Goal: Task Accomplishment & Management: Manage account settings

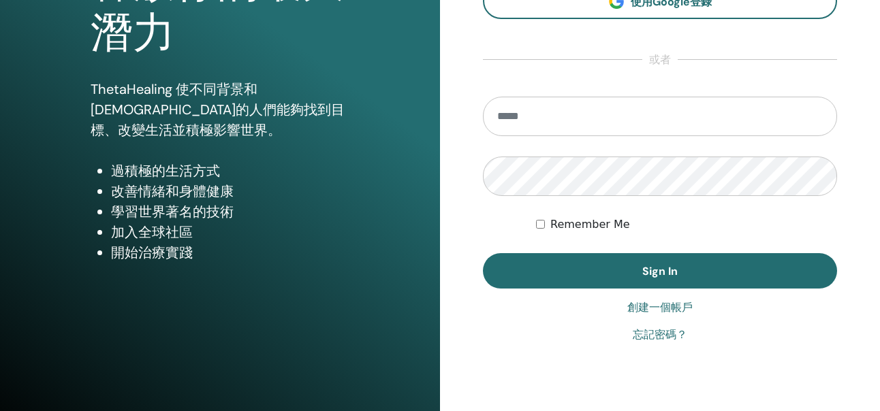
scroll to position [213, 0]
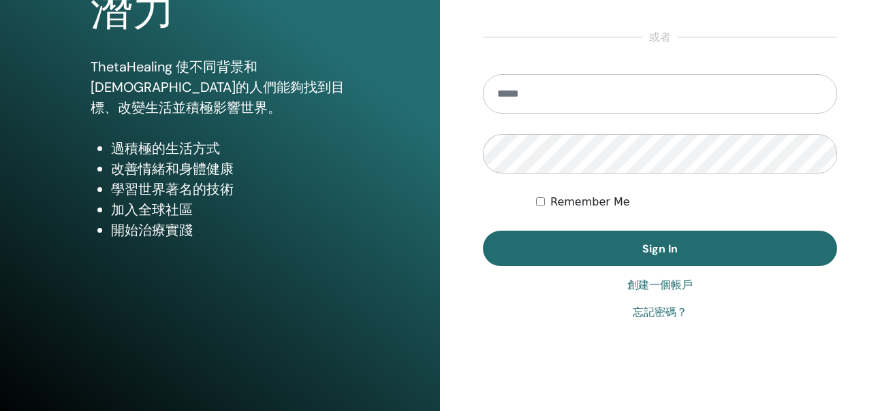
type input "**********"
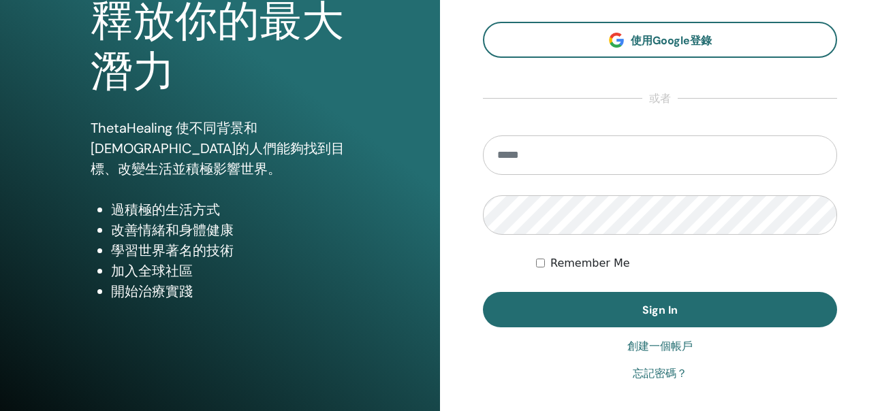
scroll to position [204, 0]
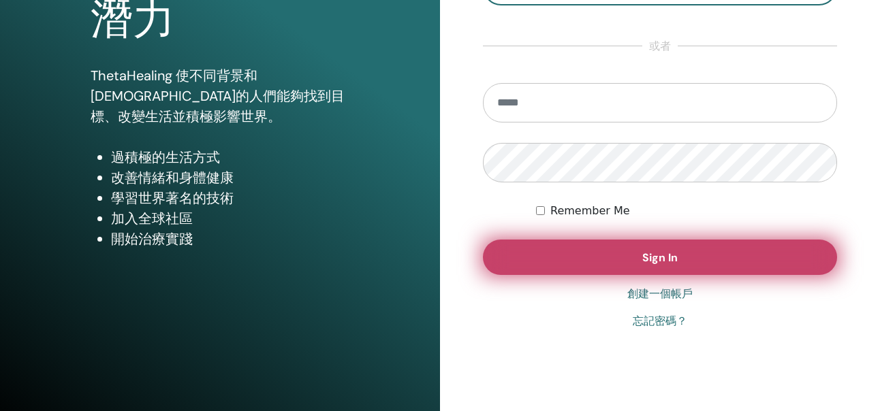
type input "**********"
click at [639, 260] on button "Sign In" at bounding box center [660, 257] width 354 height 35
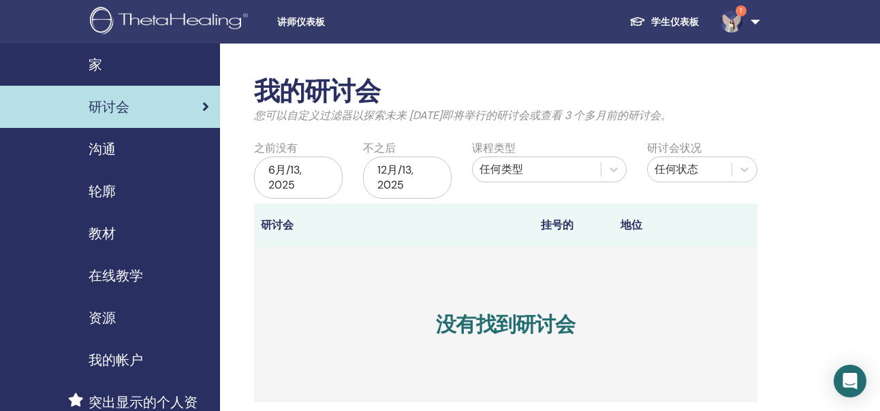
click at [300, 178] on div "6月/13, 2025" at bounding box center [298, 178] width 88 height 42
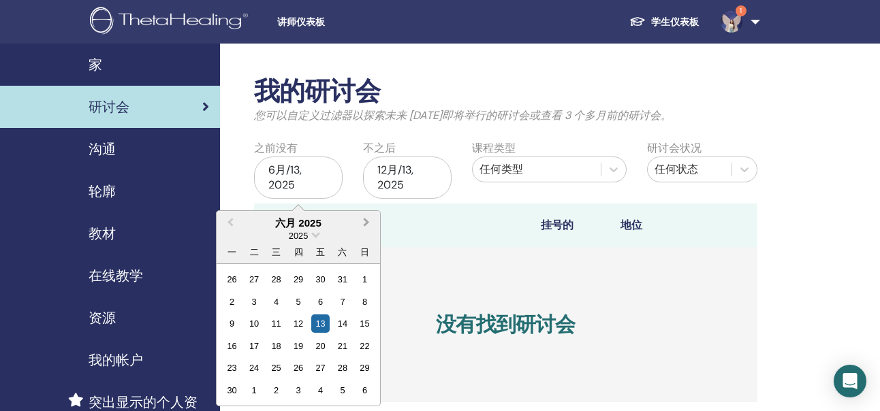
click at [366, 224] on span "Next Month" at bounding box center [366, 222] width 0 height 14
click at [229, 302] on div "8" at bounding box center [232, 302] width 18 height 18
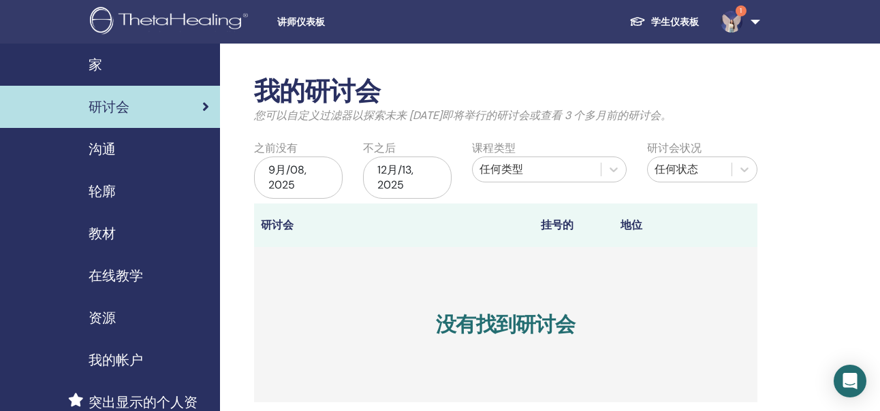
click at [412, 180] on div "12月/13, 2025" at bounding box center [407, 178] width 88 height 42
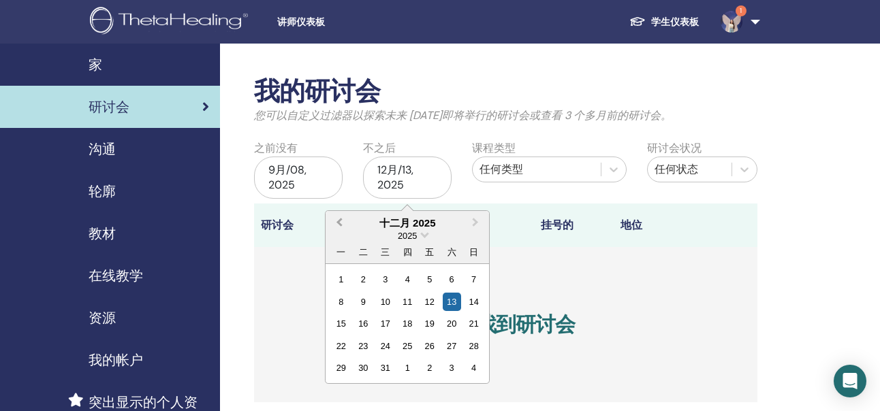
click at [339, 225] on span "Previous Month" at bounding box center [339, 222] width 0 height 14
click at [384, 303] on div "10" at bounding box center [385, 302] width 18 height 18
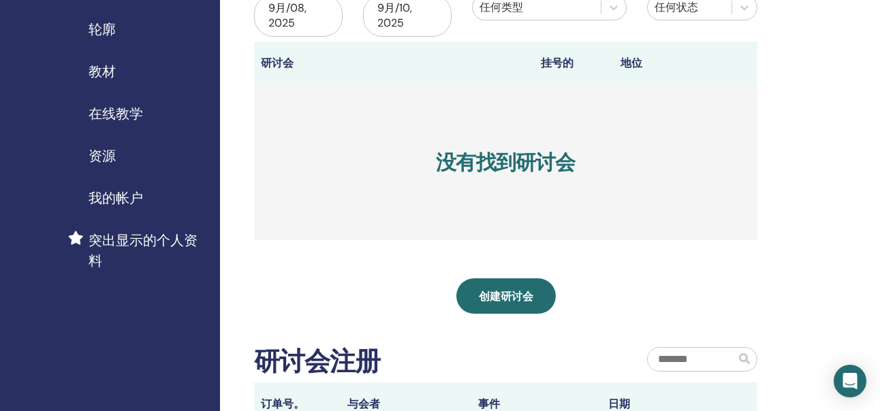
scroll to position [272, 0]
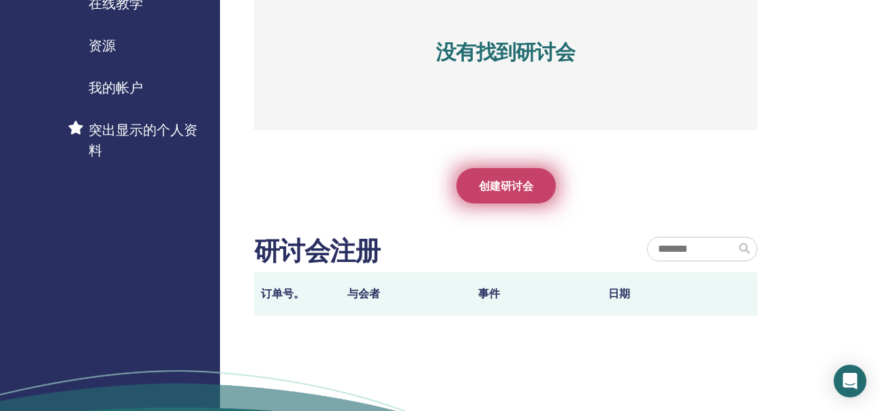
click at [519, 186] on span "创建研讨会" at bounding box center [506, 186] width 54 height 14
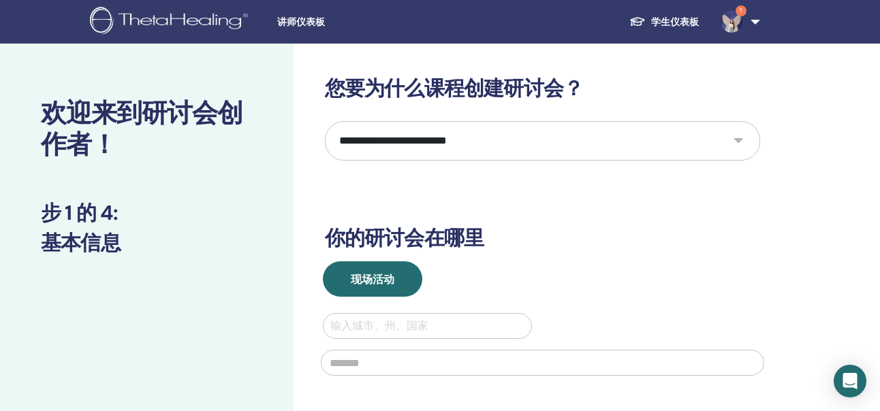
click at [421, 153] on select "**********" at bounding box center [542, 140] width 435 height 39
select select "*"
click at [325, 121] on select "**********" at bounding box center [542, 140] width 435 height 39
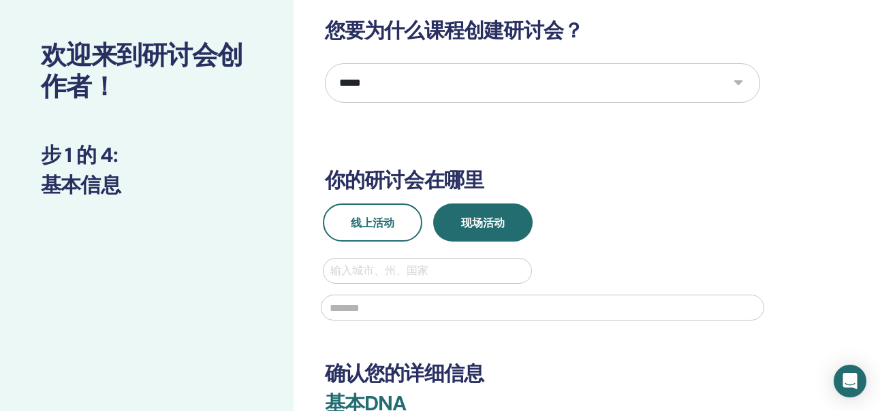
scroll to position [136, 0]
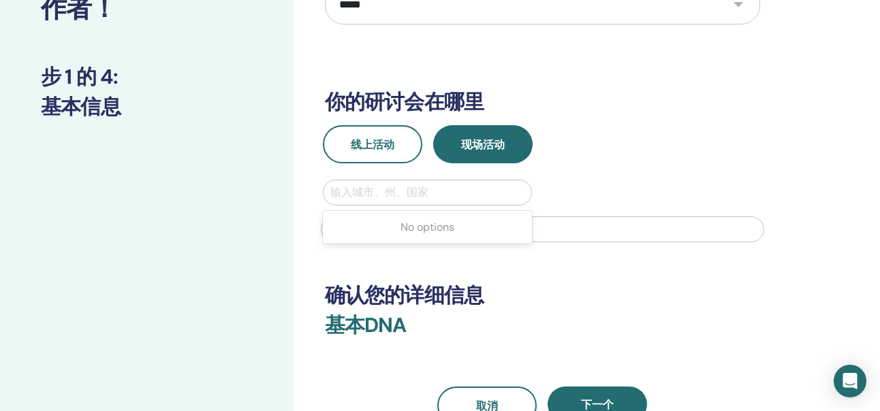
click at [405, 192] on div at bounding box center [427, 192] width 195 height 19
type input "*"
type input "**"
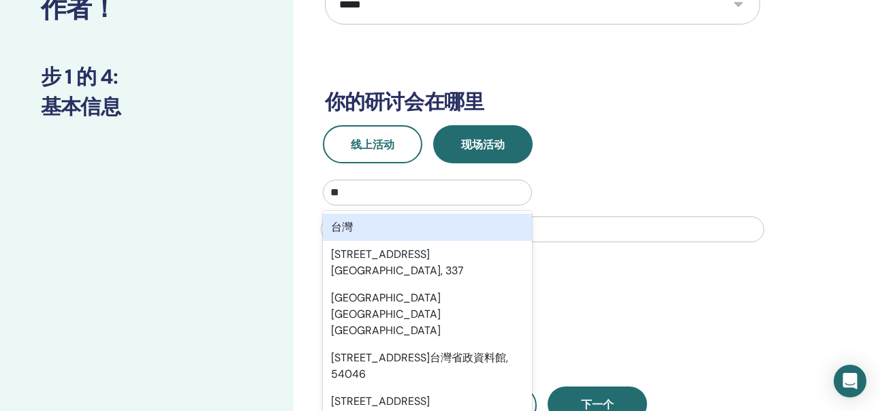
click at [428, 216] on div "台灣" at bounding box center [428, 227] width 210 height 27
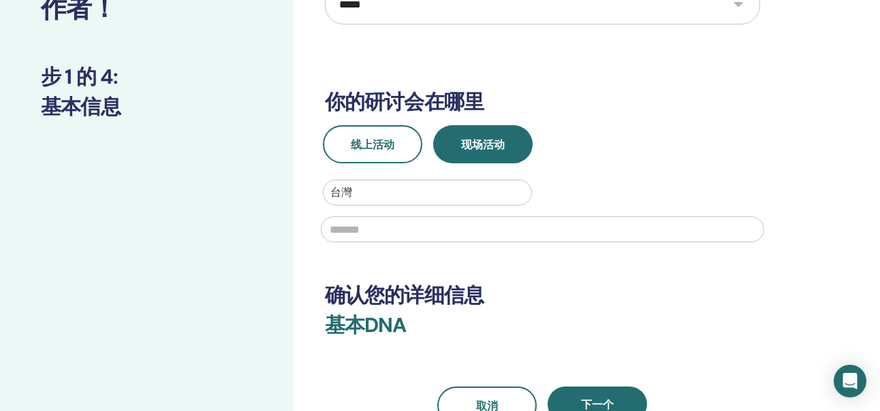
click at [421, 227] on input "text" at bounding box center [542, 229] width 443 height 26
type input "**"
click at [576, 306] on h3 "确认您的详细信息" at bounding box center [542, 295] width 435 height 25
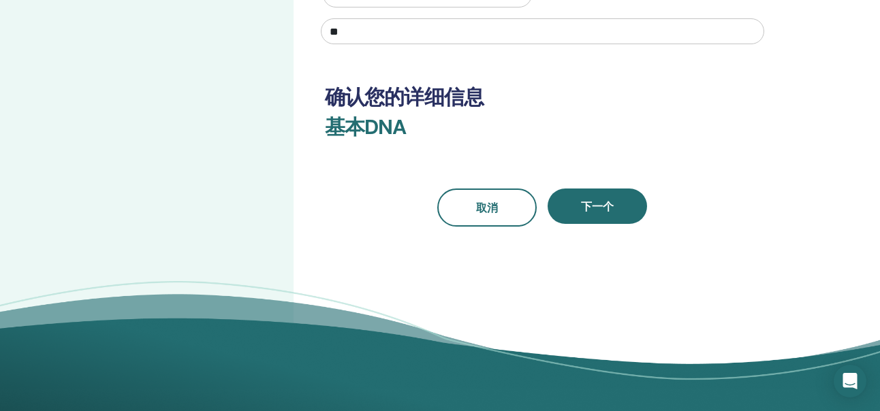
scroll to position [340, 0]
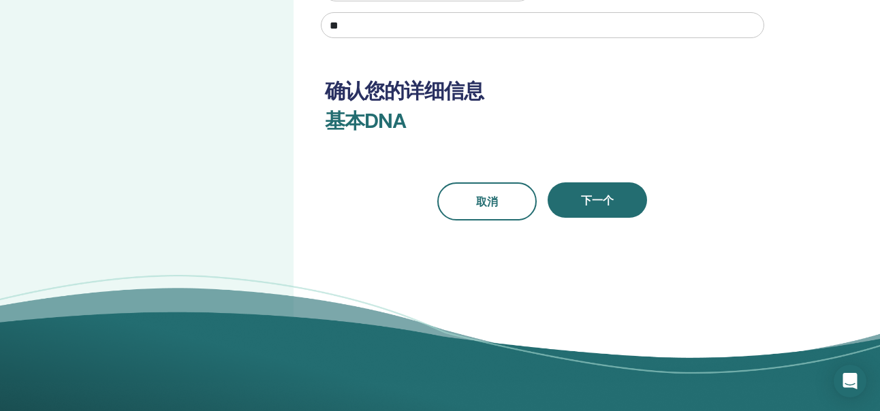
click at [584, 219] on div "下一个" at bounding box center [596, 201] width 99 height 38
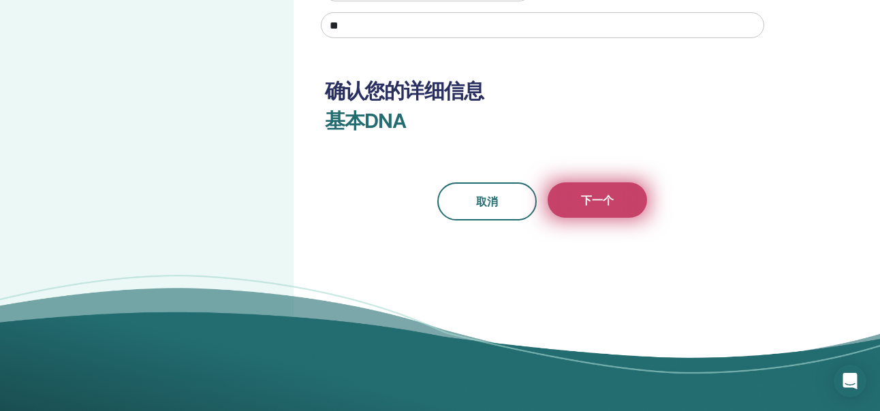
click at [581, 188] on button "下一个" at bounding box center [596, 199] width 99 height 35
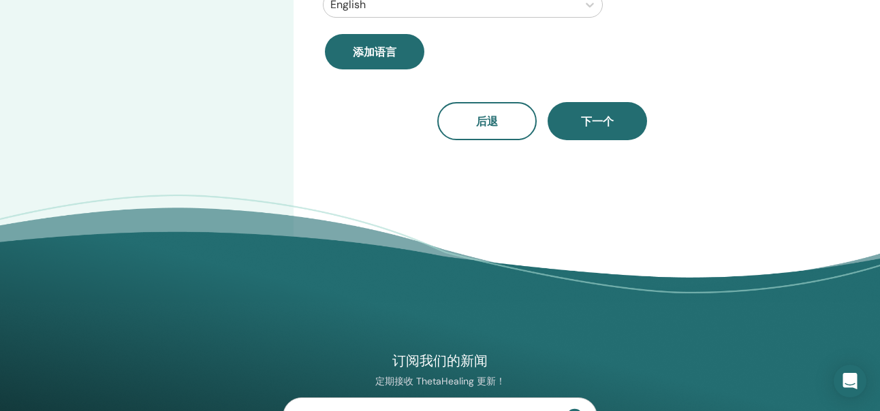
scroll to position [68, 0]
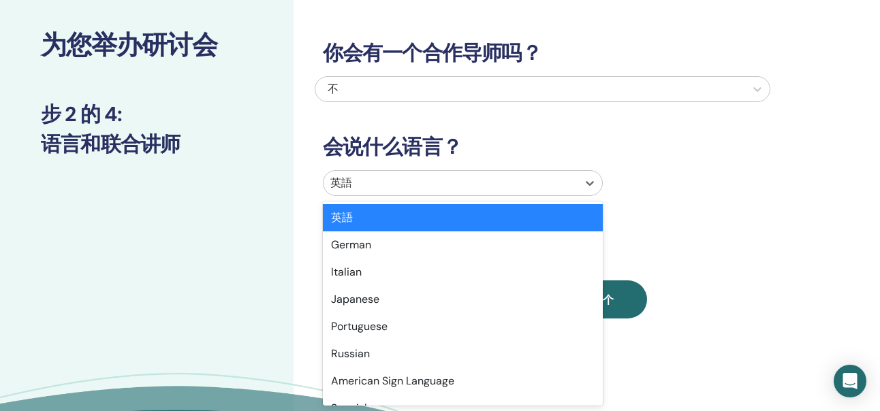
click at [375, 187] on div at bounding box center [450, 183] width 240 height 19
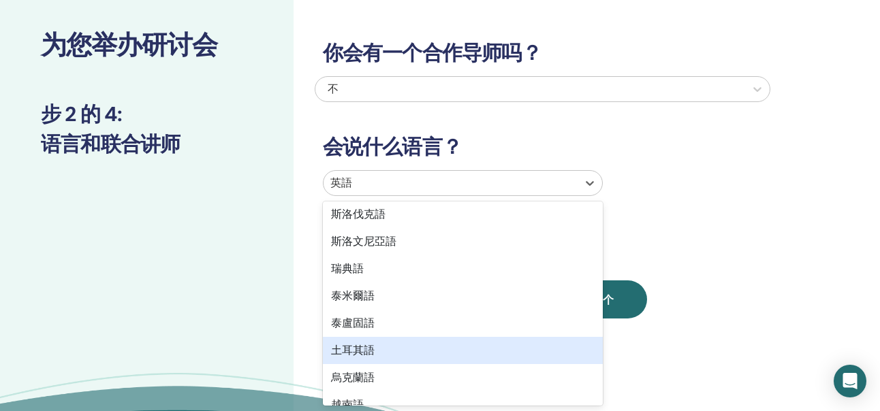
scroll to position [1081, 0]
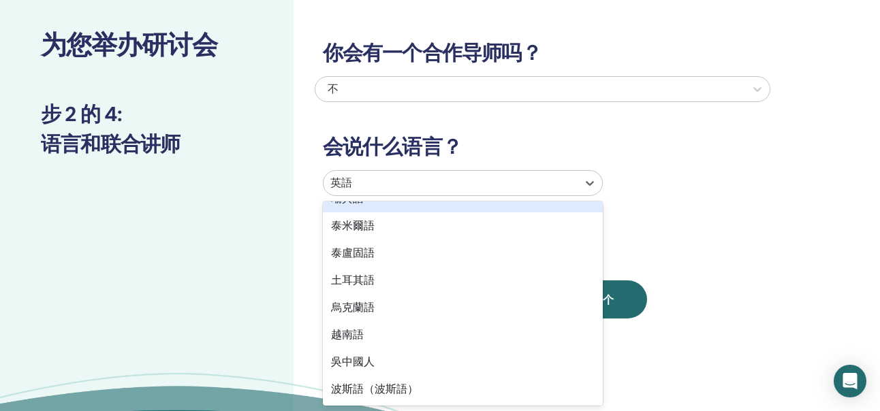
click at [417, 184] on div at bounding box center [450, 183] width 240 height 19
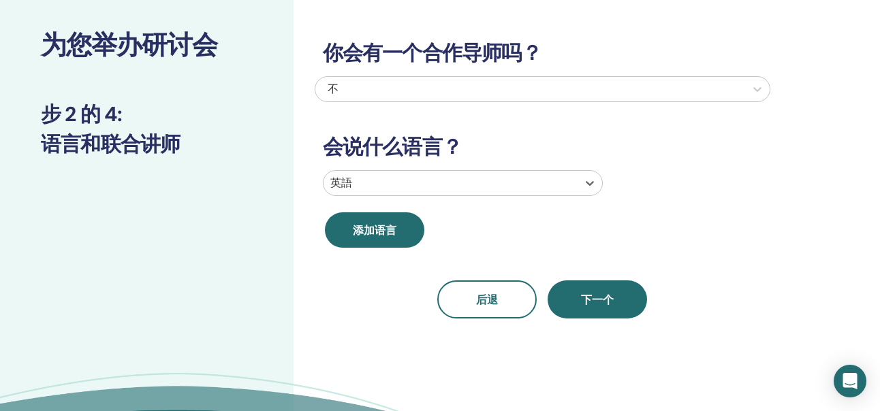
click at [417, 184] on div at bounding box center [450, 183] width 240 height 19
click at [418, 189] on div at bounding box center [450, 183] width 240 height 19
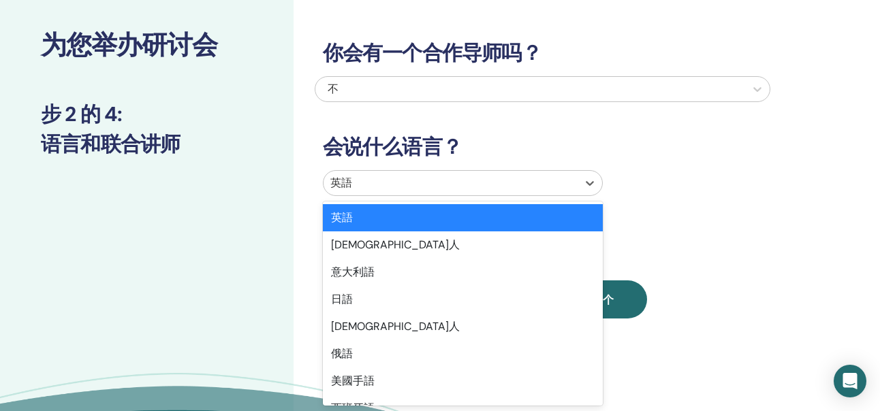
click at [416, 186] on div at bounding box center [450, 183] width 240 height 19
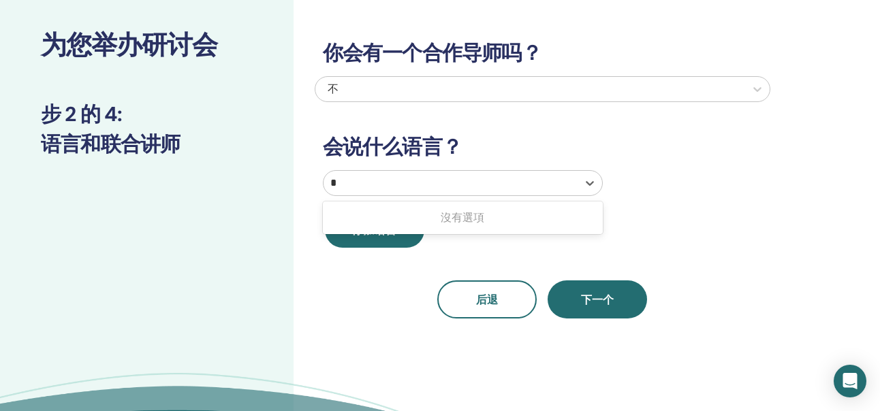
type input "*"
click at [418, 182] on div at bounding box center [450, 183] width 240 height 19
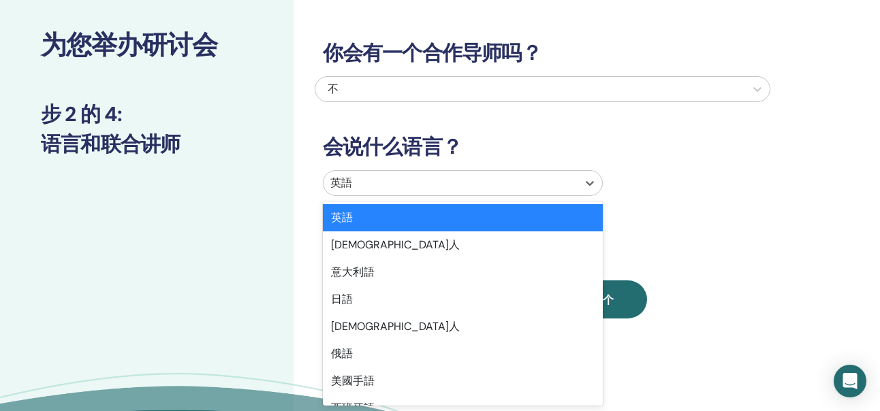
click at [352, 182] on div at bounding box center [450, 183] width 240 height 19
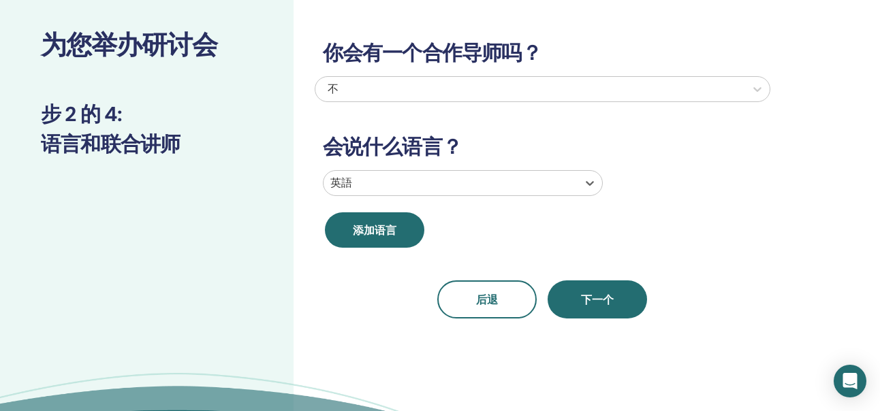
click at [357, 182] on div at bounding box center [450, 183] width 240 height 19
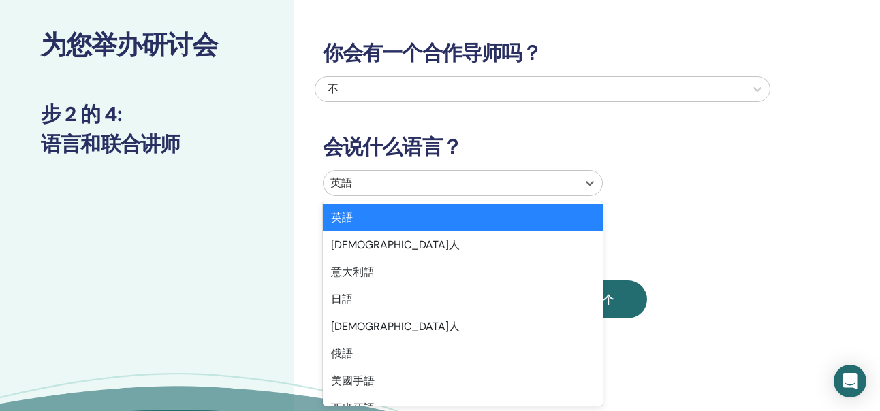
click at [357, 182] on div at bounding box center [450, 183] width 240 height 19
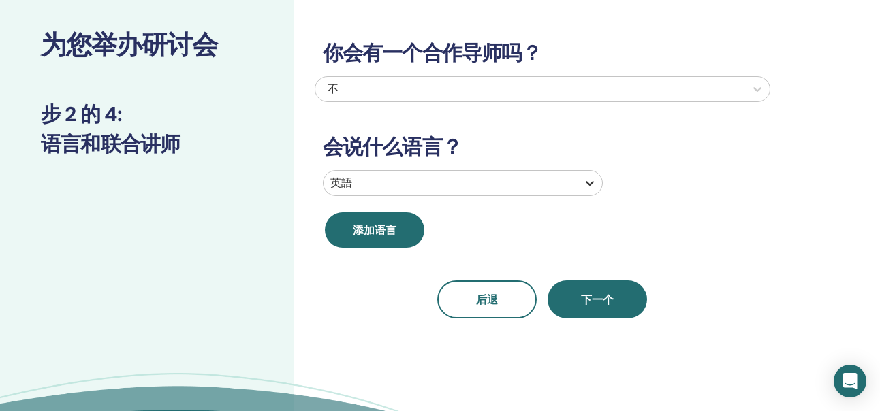
click at [585, 184] on icon at bounding box center [590, 183] width 14 height 14
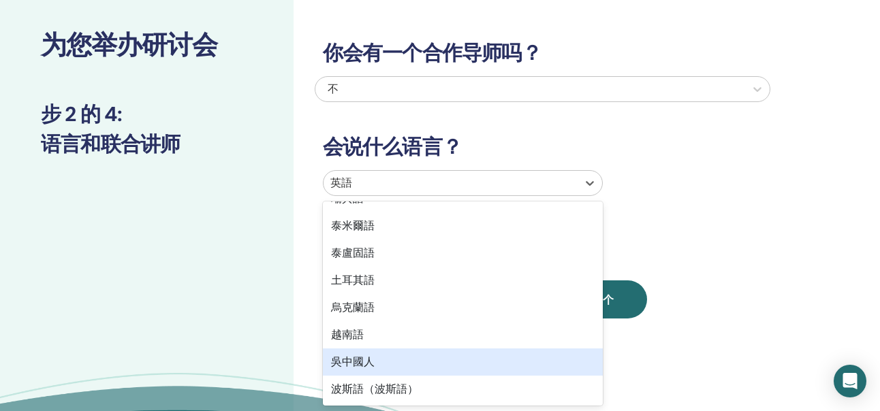
click at [396, 361] on div "吳中國人" at bounding box center [463, 362] width 280 height 27
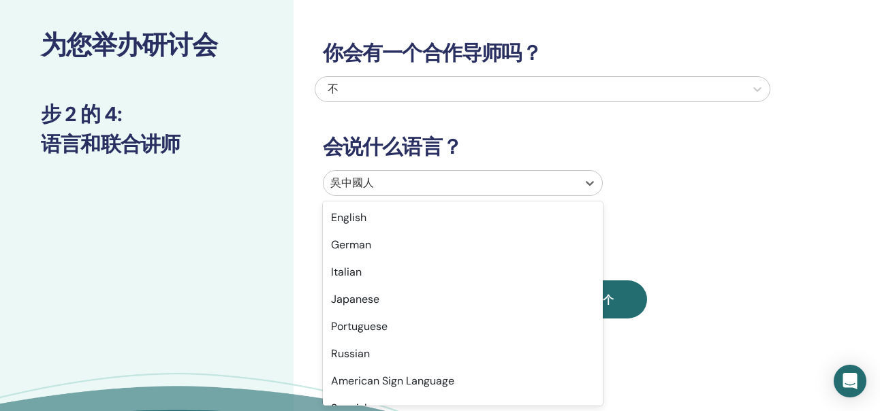
click at [375, 184] on div at bounding box center [450, 183] width 240 height 19
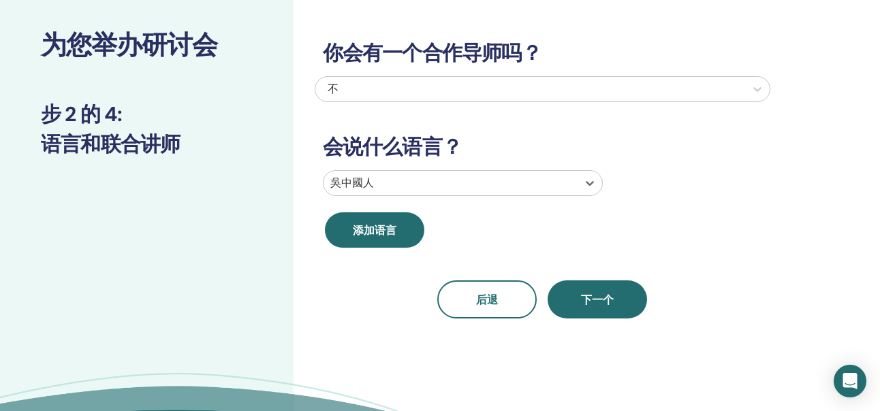
click at [375, 184] on div at bounding box center [450, 183] width 240 height 19
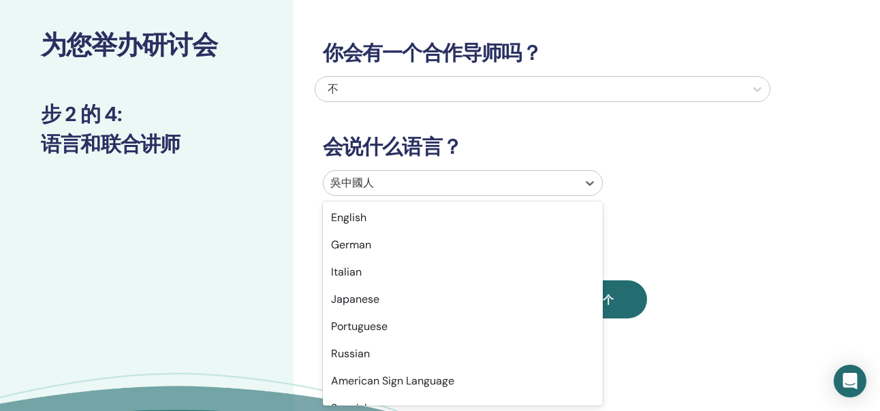
click at [375, 184] on div at bounding box center [450, 183] width 240 height 19
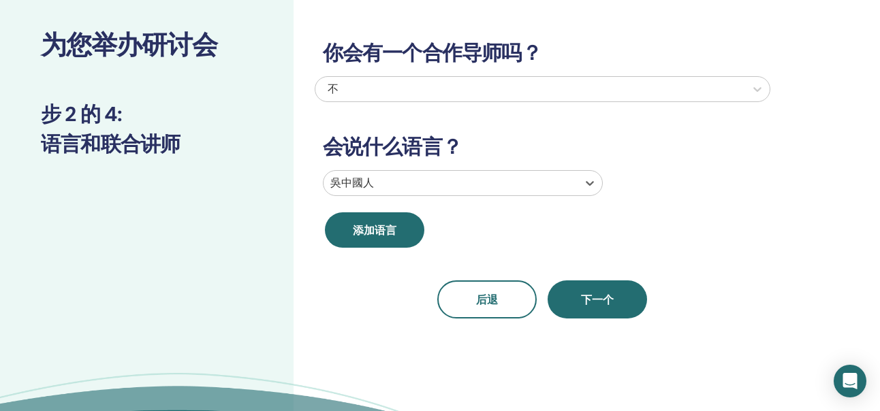
click at [375, 184] on div at bounding box center [450, 183] width 240 height 19
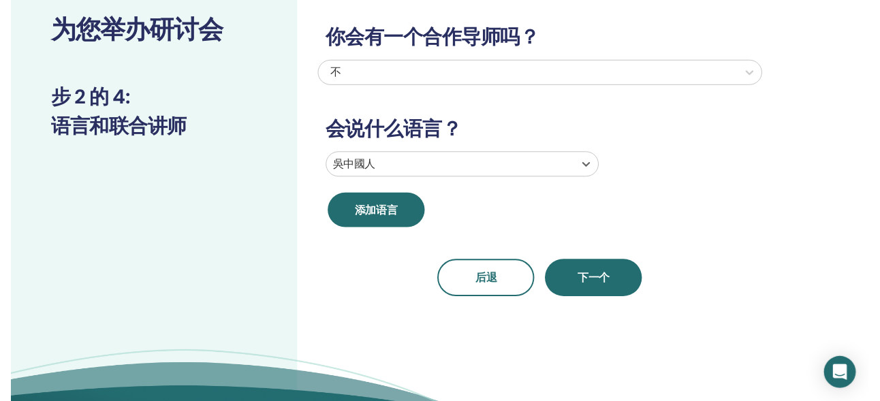
scroll to position [204, 0]
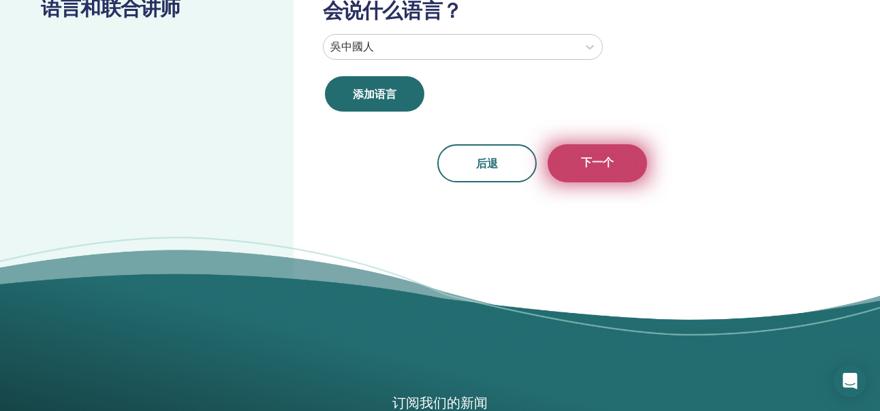
click at [611, 176] on button "下一个" at bounding box center [596, 163] width 99 height 38
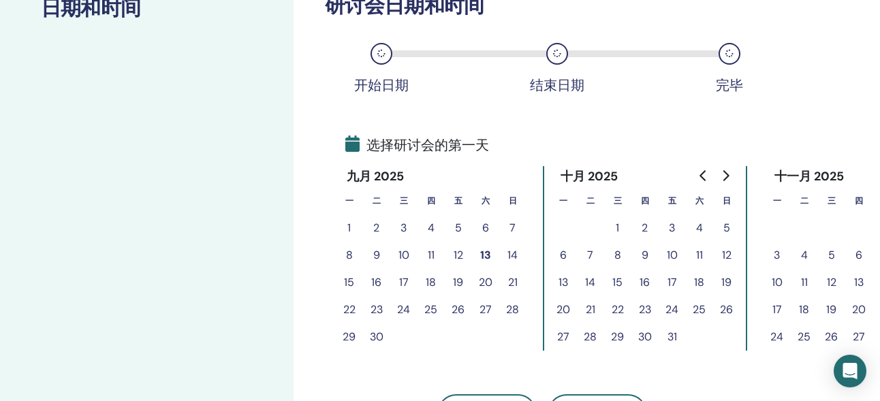
click at [347, 257] on button "8" at bounding box center [349, 255] width 27 height 27
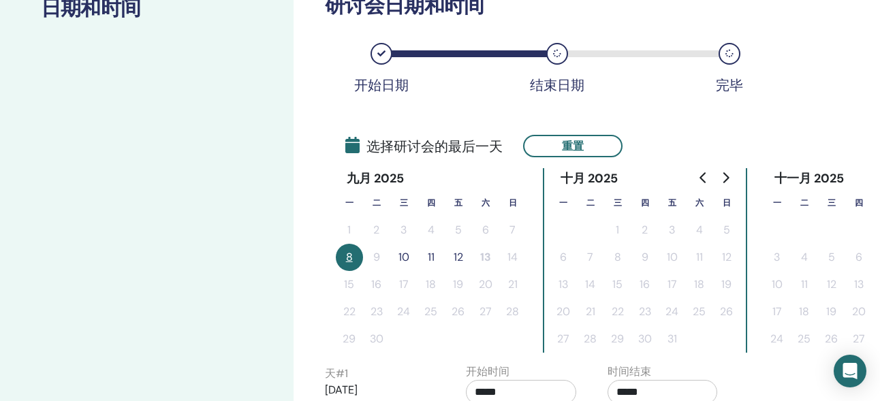
click at [405, 261] on button "10" at bounding box center [403, 257] width 27 height 27
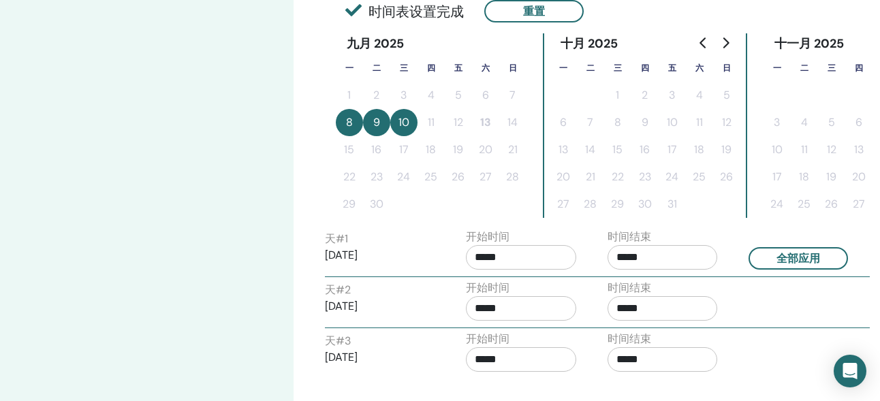
scroll to position [340, 0]
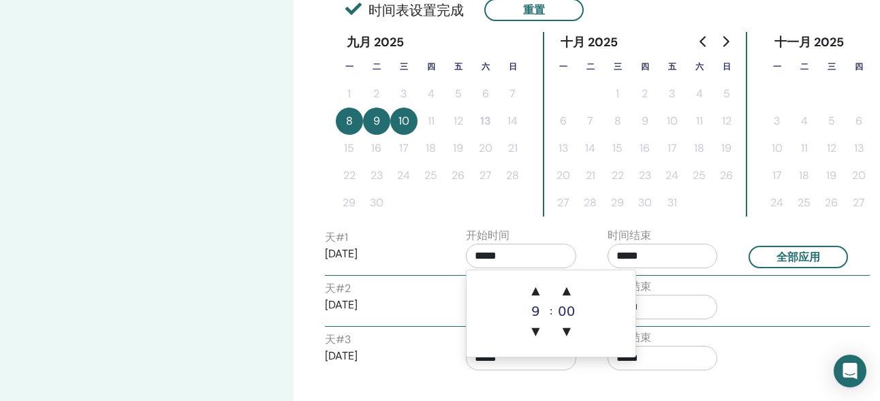
click at [531, 263] on input "*****" at bounding box center [521, 256] width 110 height 25
click at [530, 287] on span "▲" at bounding box center [534, 290] width 27 height 27
type input "*****"
click at [632, 255] on input "*****" at bounding box center [662, 256] width 110 height 25
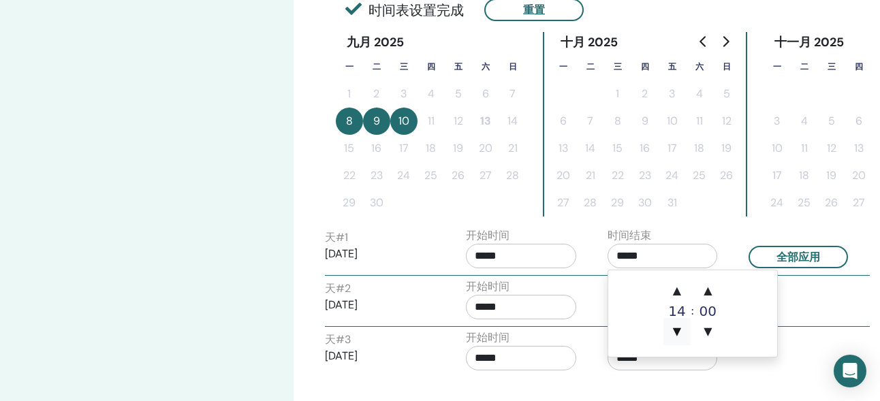
click at [681, 329] on span "▼" at bounding box center [676, 331] width 27 height 27
click at [676, 291] on span "▲" at bounding box center [676, 290] width 27 height 27
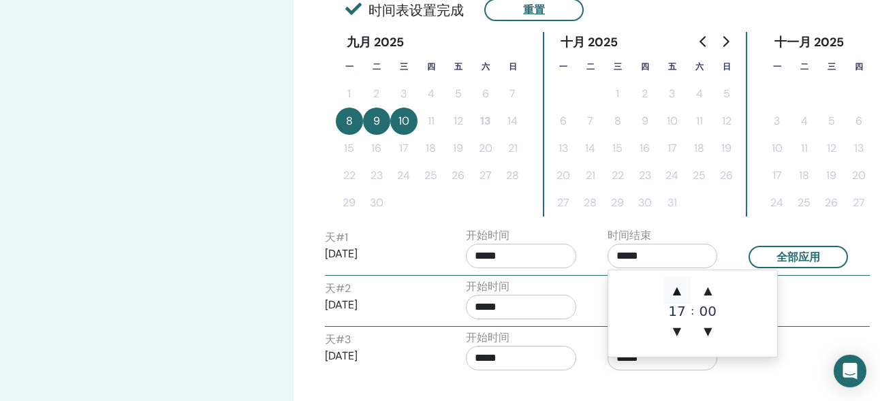
click at [676, 291] on span "▲" at bounding box center [676, 290] width 27 height 27
click at [704, 295] on span "▲" at bounding box center [707, 290] width 27 height 27
click at [705, 293] on span "▲" at bounding box center [707, 290] width 27 height 27
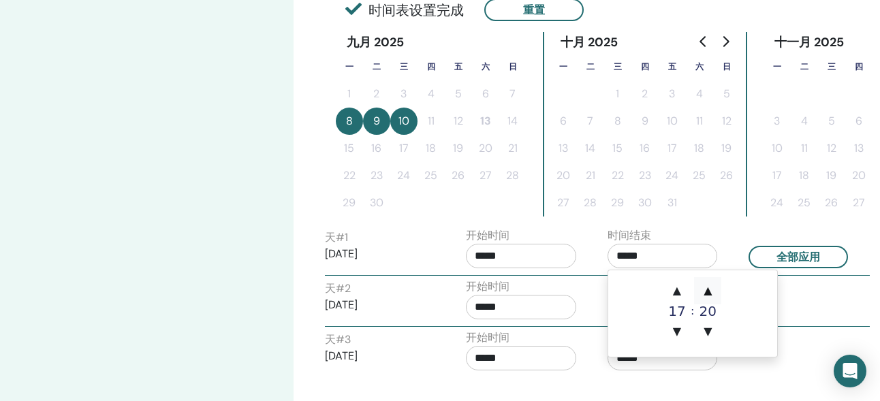
click at [705, 293] on span "▲" at bounding box center [707, 290] width 27 height 27
type input "*****"
click at [807, 258] on button "全部应用" at bounding box center [797, 257] width 99 height 22
type input "*****"
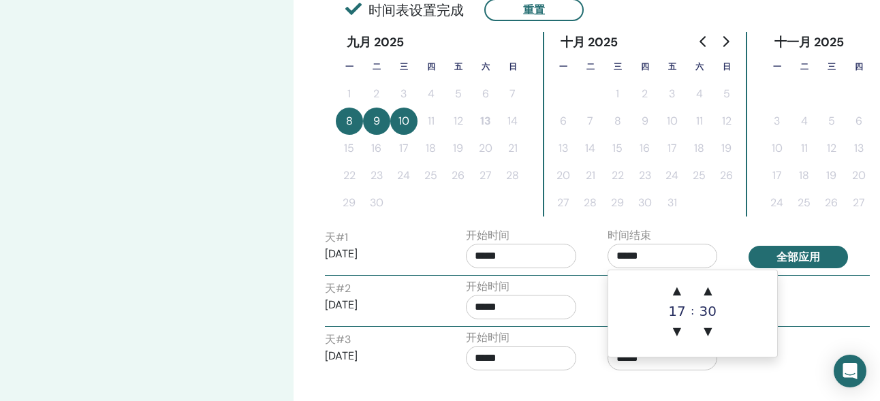
type input "*****"
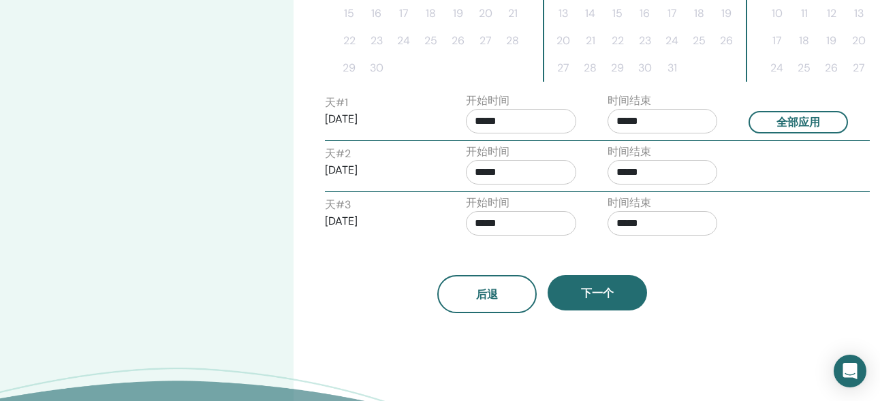
scroll to position [477, 0]
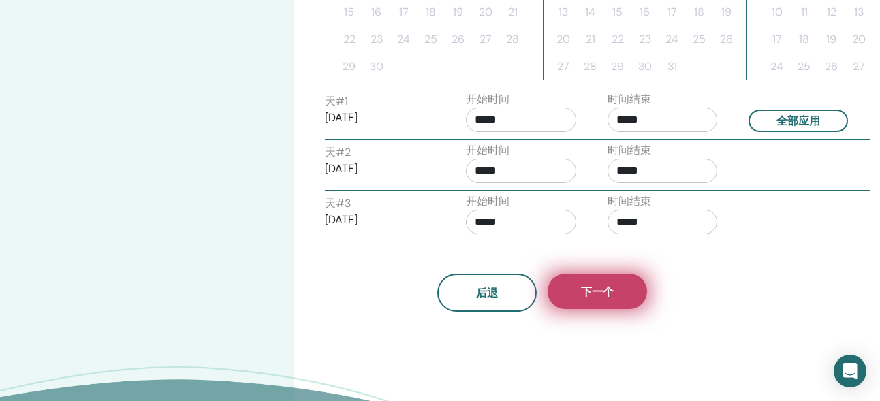
click at [622, 293] on button "下一个" at bounding box center [596, 291] width 99 height 35
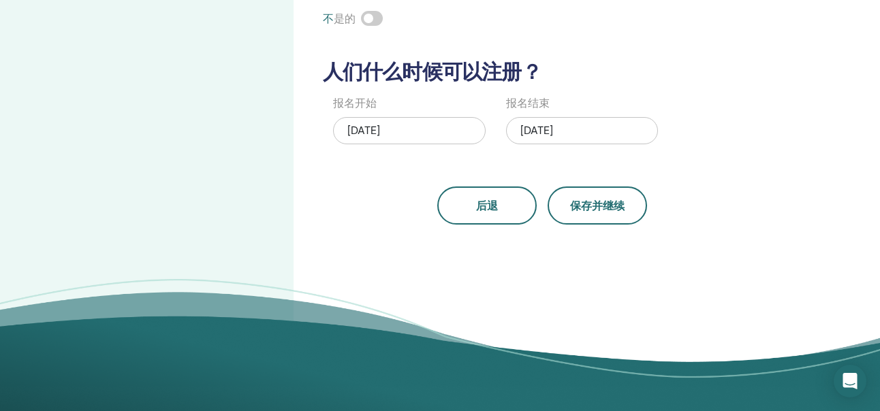
scroll to position [340, 0]
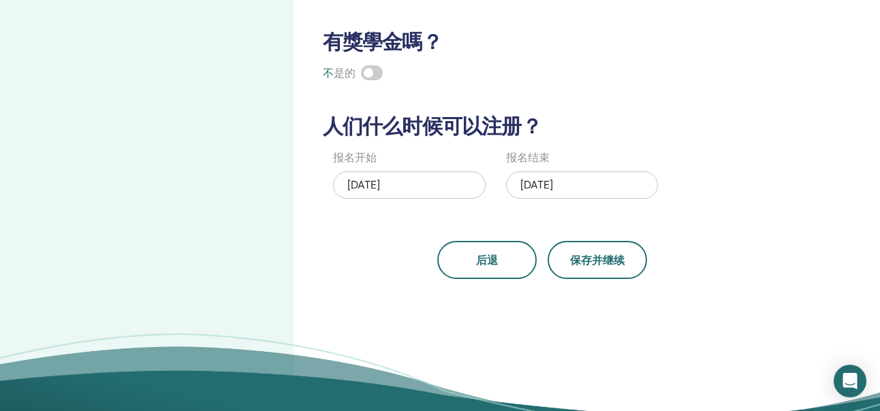
click at [375, 72] on span at bounding box center [372, 72] width 22 height 15
click at [588, 265] on span "保存并继续" at bounding box center [597, 260] width 54 height 14
click at [545, 185] on div "09/10/2025" at bounding box center [582, 185] width 152 height 27
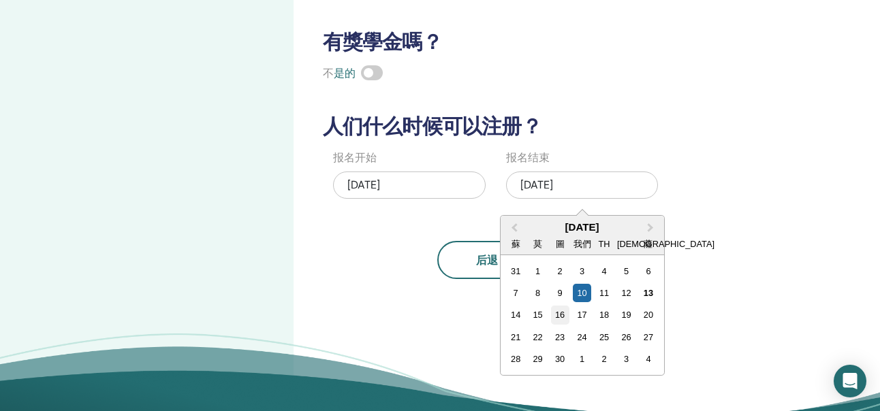
click at [562, 311] on div "16" at bounding box center [560, 315] width 18 height 18
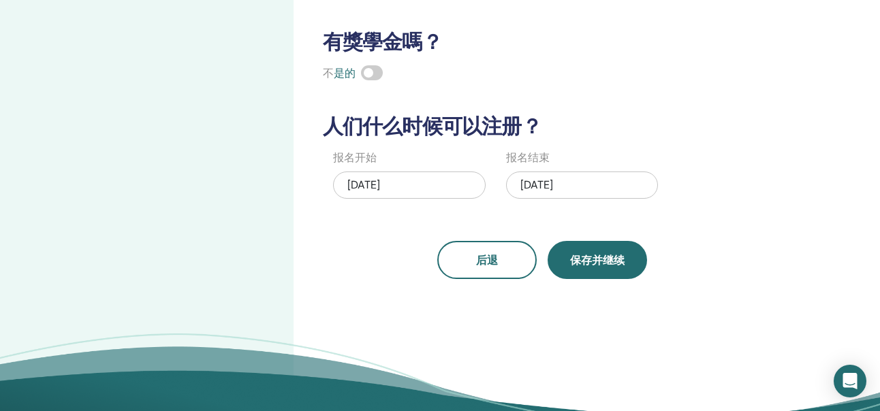
click at [595, 265] on span "保存并继续" at bounding box center [597, 260] width 54 height 14
click at [404, 178] on div "09/13/2025" at bounding box center [409, 185] width 152 height 27
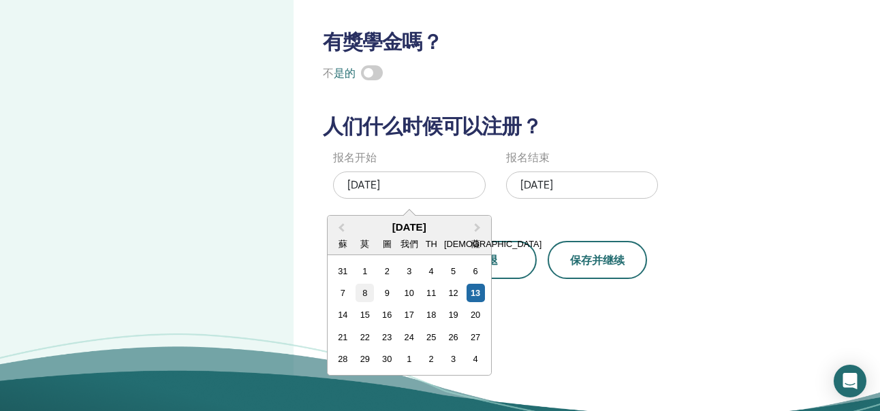
click at [360, 293] on div "8" at bounding box center [364, 293] width 18 height 18
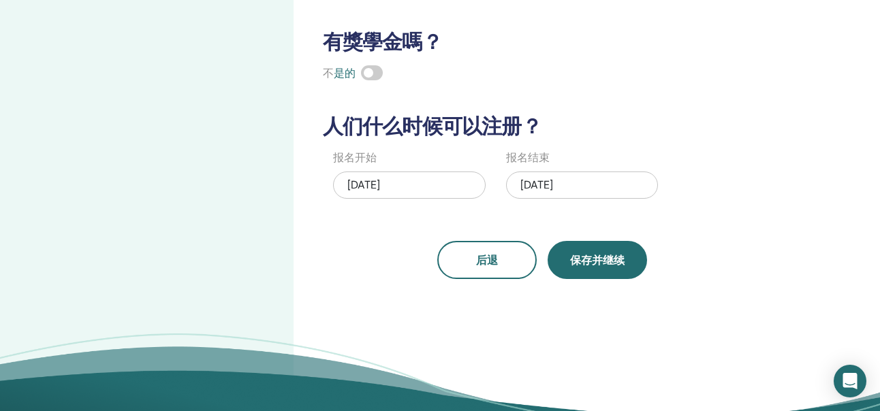
click at [603, 263] on span "保存并继续" at bounding box center [597, 260] width 54 height 14
click at [440, 191] on div "09/08/2025" at bounding box center [409, 185] width 152 height 27
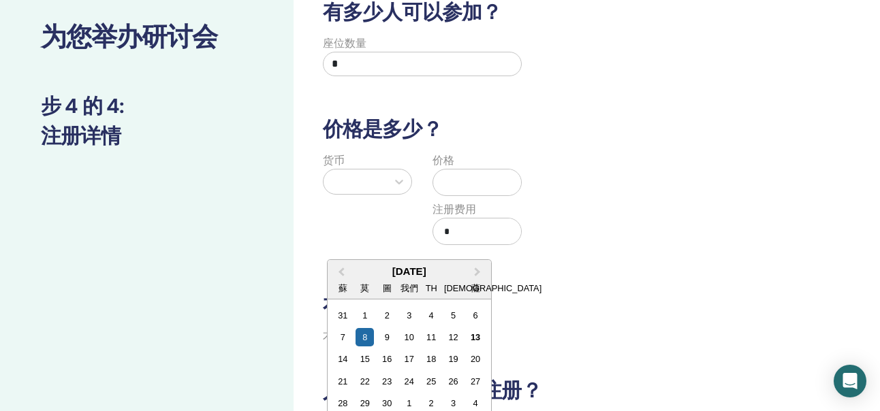
scroll to position [0, 0]
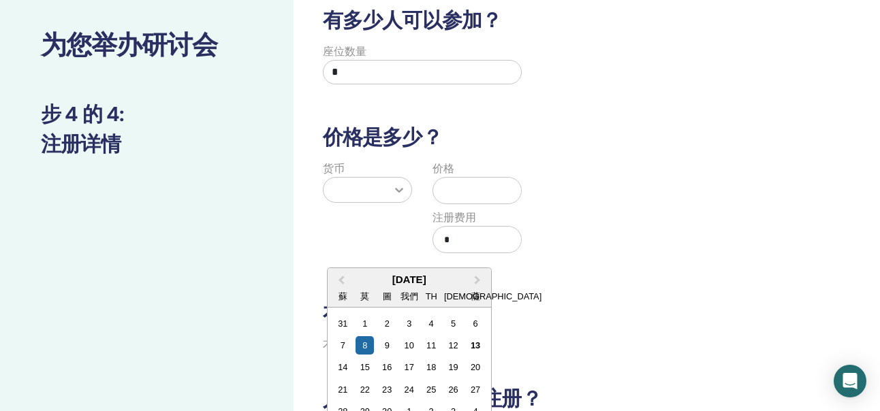
click at [397, 184] on icon at bounding box center [399, 190] width 14 height 14
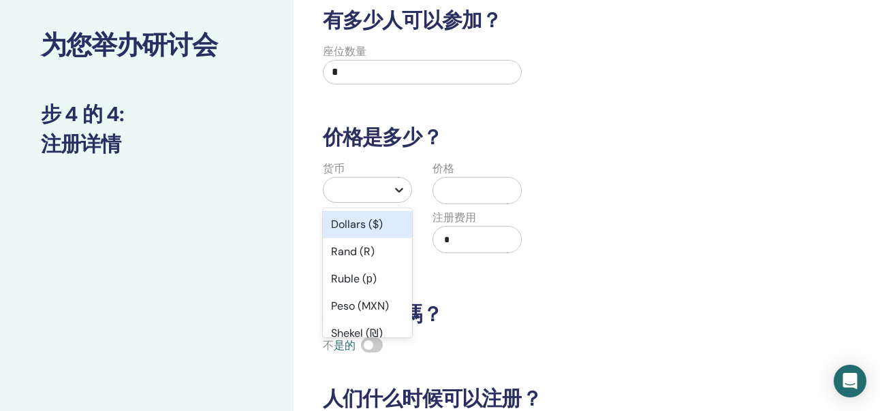
scroll to position [75, 0]
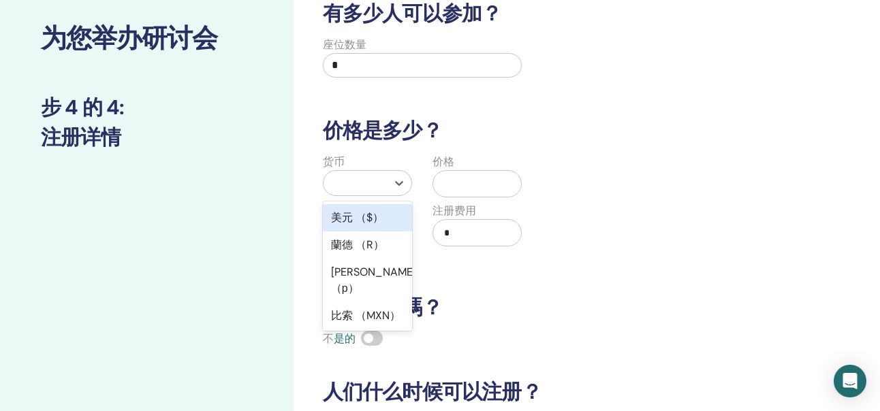
click at [369, 218] on div "美元 （$）" at bounding box center [367, 217] width 89 height 27
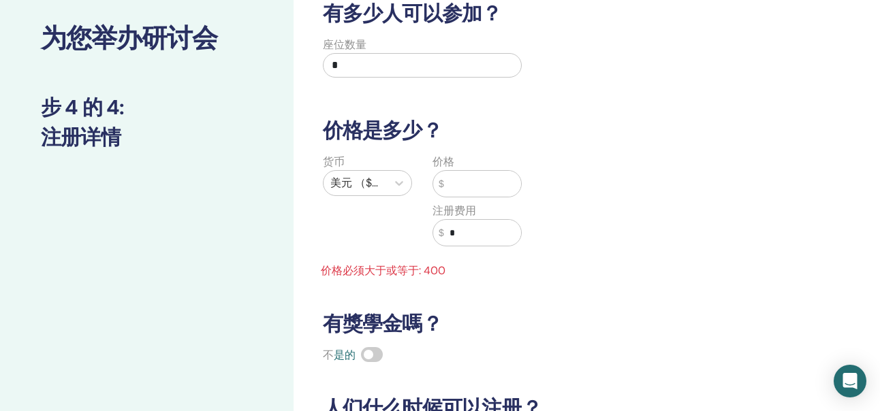
click at [477, 189] on input "text" at bounding box center [483, 184] width 78 height 26
type input "*"
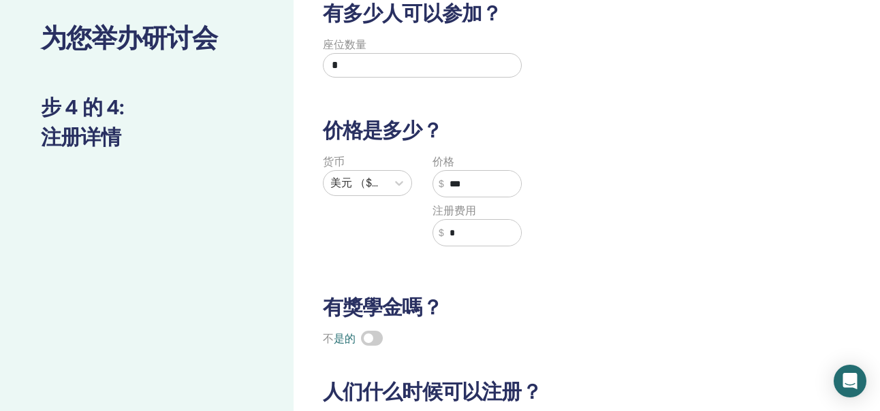
type input "***"
click at [468, 232] on input "*" at bounding box center [483, 233] width 78 height 26
type input "*"
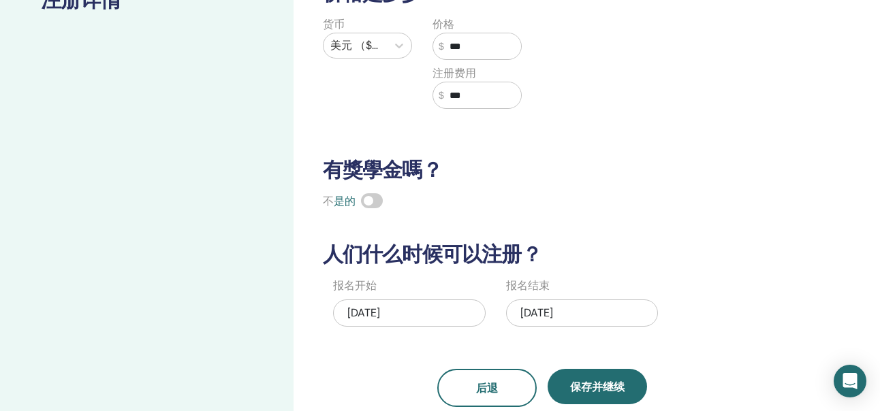
scroll to position [211, 0]
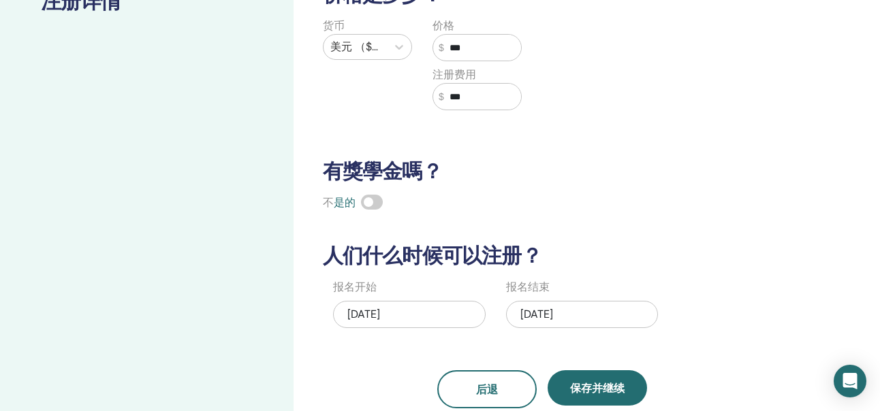
type input "***"
click at [489, 48] on input "***" at bounding box center [483, 48] width 78 height 26
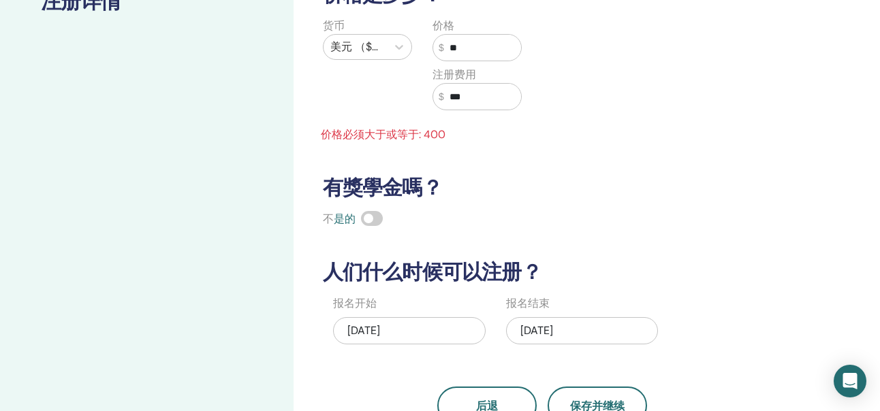
type input "*"
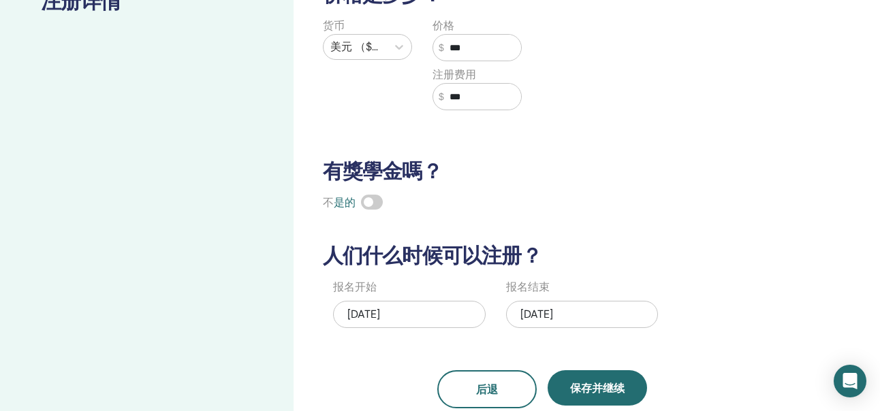
type input "***"
click at [585, 97] on div "货币 美元 （$） 价格 $ *** 注册费用 $ ***" at bounding box center [531, 72] width 455 height 109
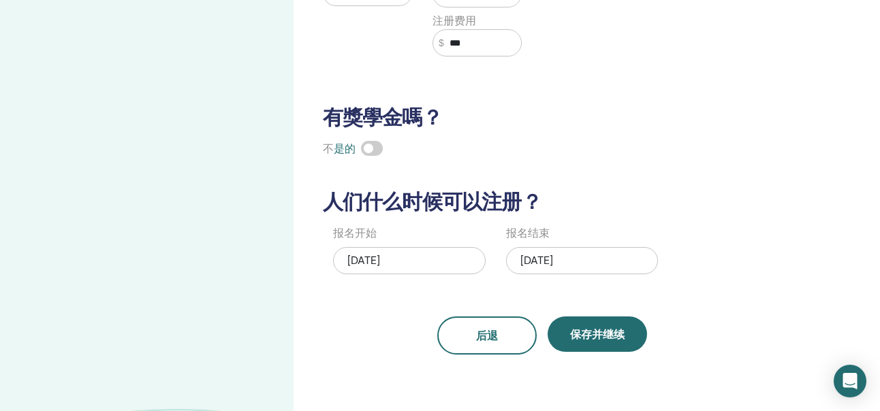
scroll to position [347, 0]
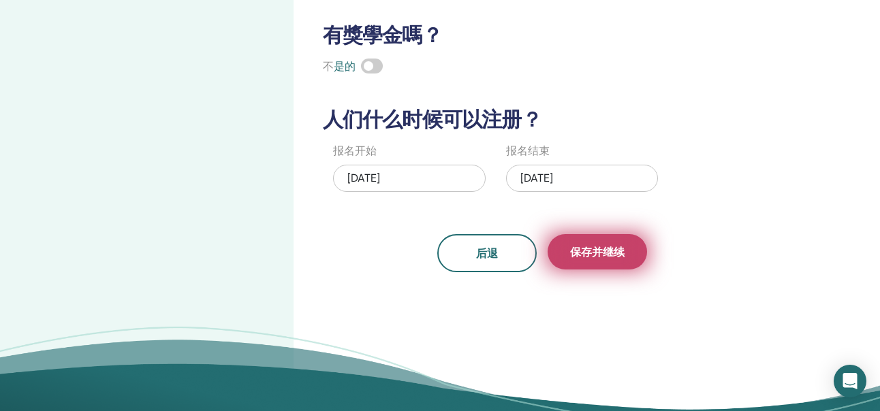
click at [586, 251] on span "保存并继续" at bounding box center [597, 252] width 54 height 14
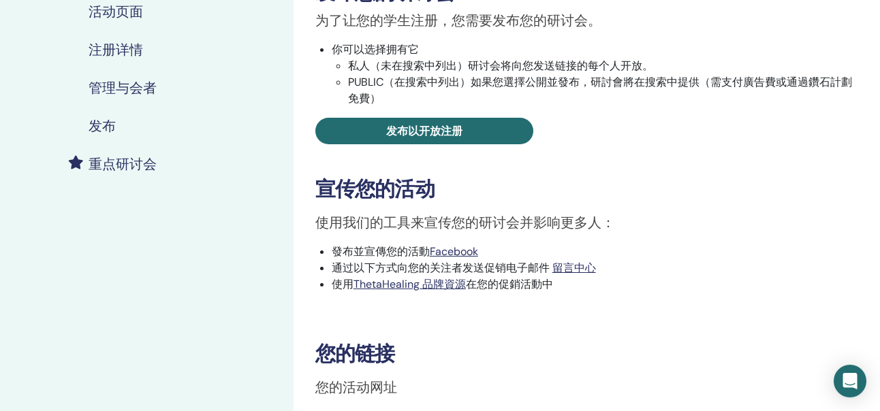
scroll to position [204, 0]
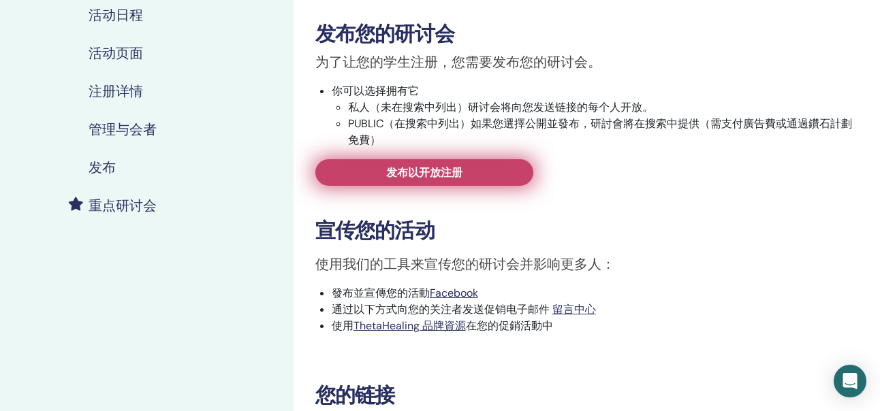
click at [428, 180] on link "发布以开放注册" at bounding box center [424, 172] width 218 height 27
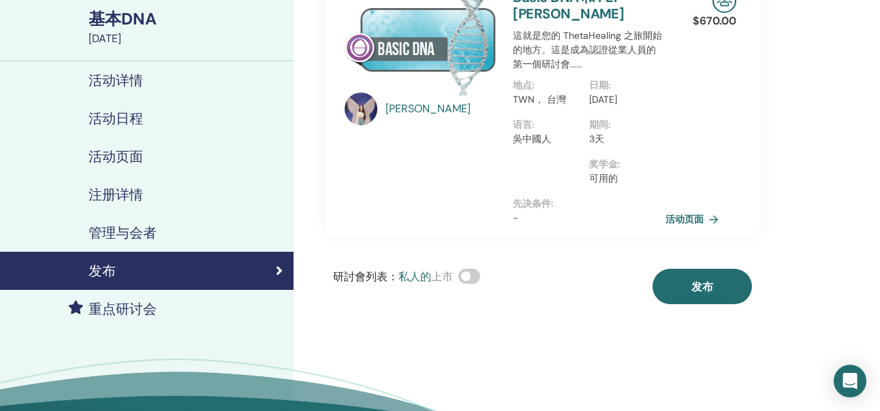
scroll to position [68, 0]
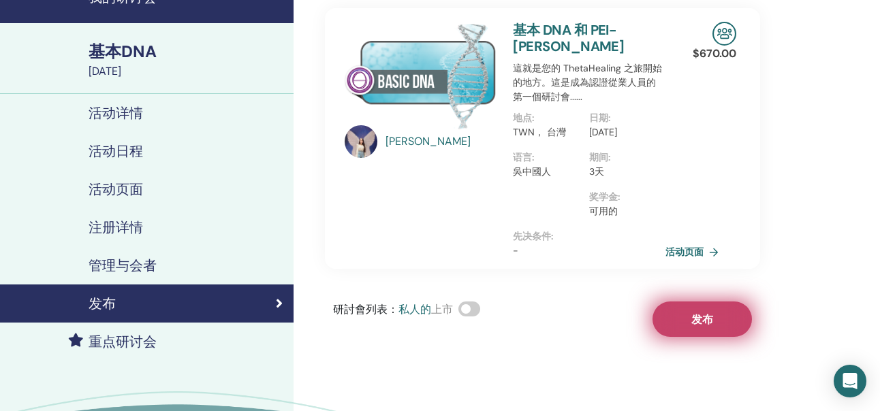
click at [699, 337] on button "发布" at bounding box center [701, 319] width 99 height 35
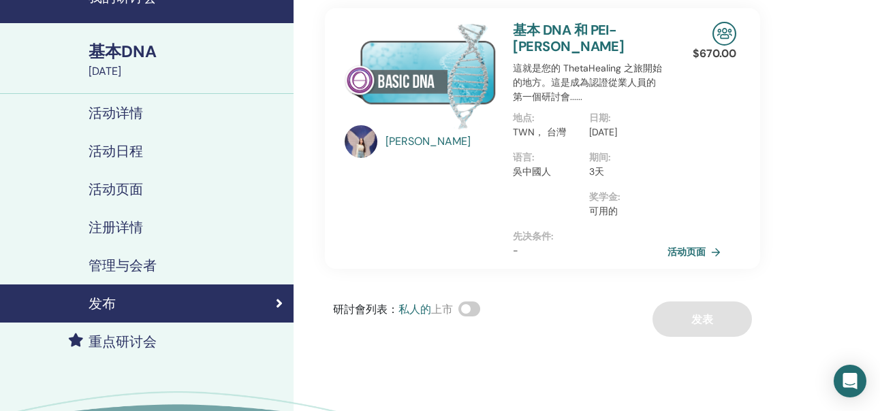
click at [698, 262] on link "活动页面" at bounding box center [696, 252] width 59 height 20
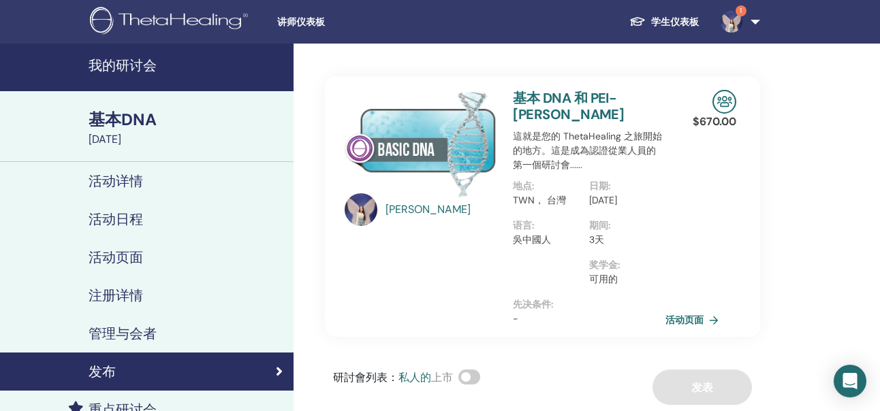
click at [129, 175] on h4 "活动详情" at bounding box center [115, 181] width 54 height 16
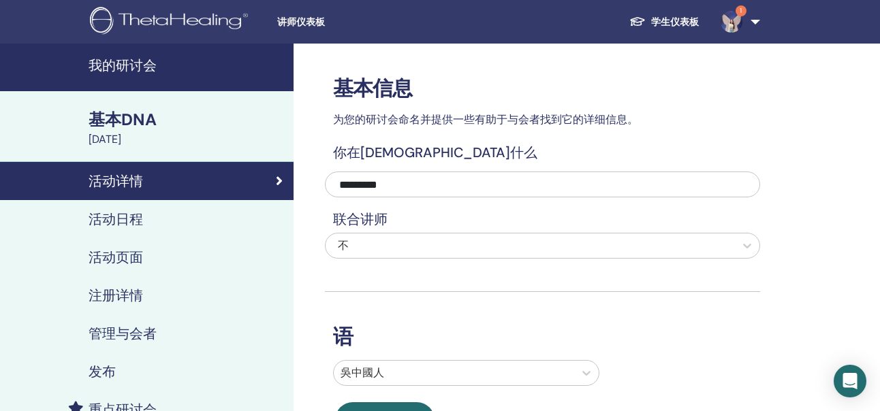
click at [116, 287] on h4 "注册详情" at bounding box center [115, 295] width 54 height 16
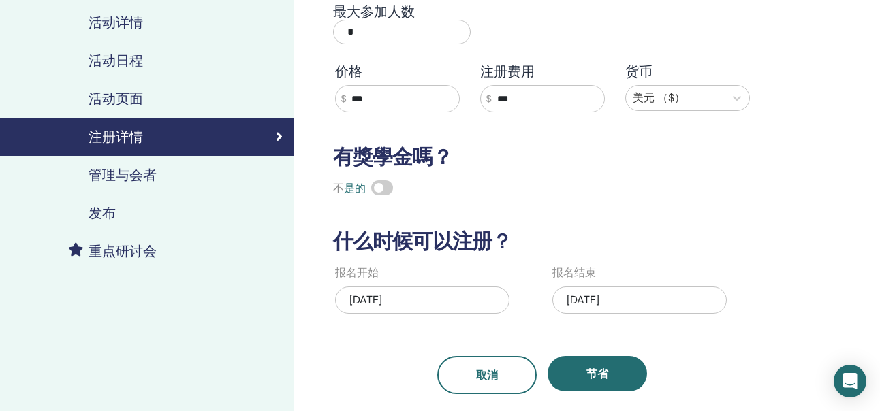
scroll to position [136, 0]
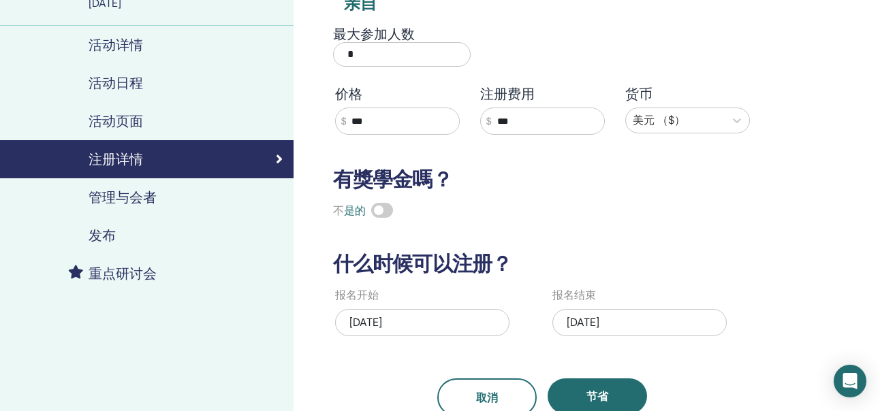
click at [145, 195] on h4 "管理与会者" at bounding box center [122, 197] width 68 height 16
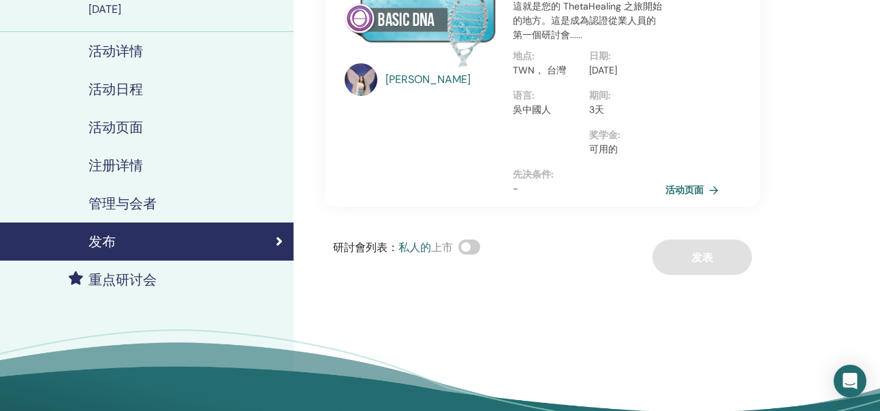
scroll to position [136, 0]
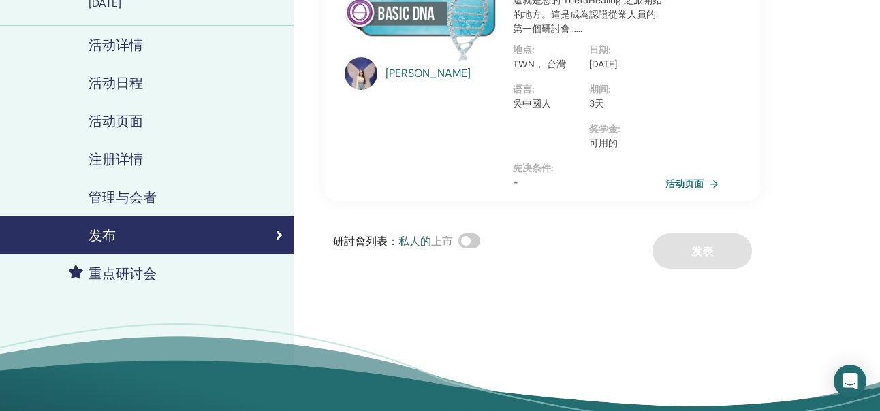
click at [709, 262] on div "研討會列表： 私人的 上市 发表" at bounding box center [542, 251] width 435 height 35
click at [149, 231] on div "发布" at bounding box center [147, 235] width 272 height 16
click at [251, 238] on div "发布" at bounding box center [147, 235] width 272 height 16
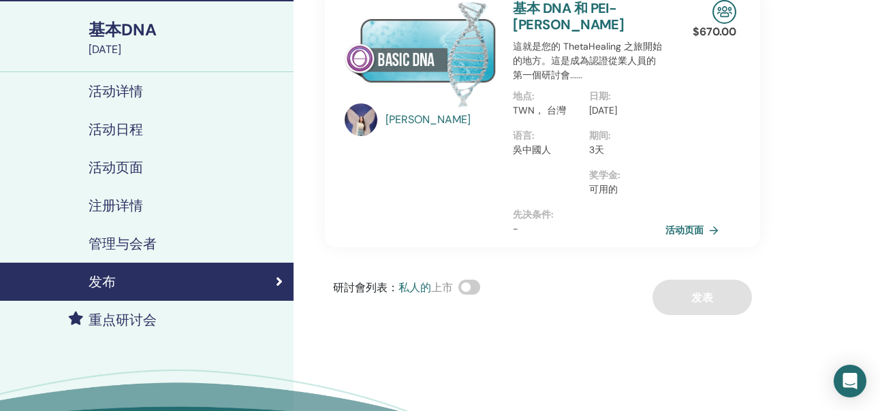
scroll to position [68, 0]
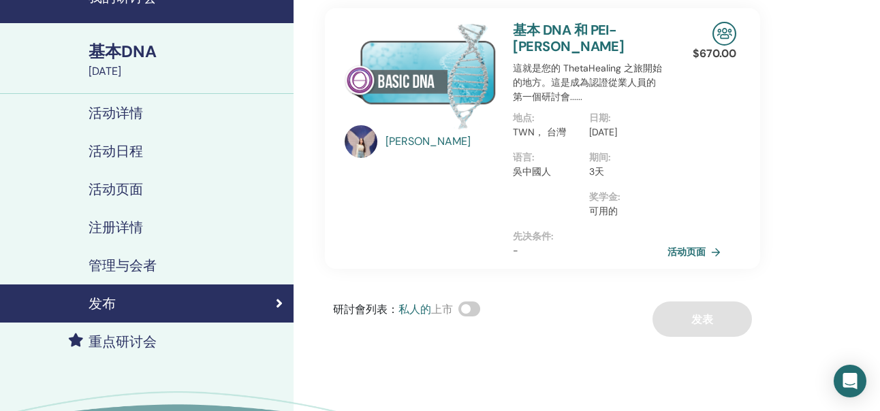
click at [701, 262] on link "活动页面" at bounding box center [696, 252] width 59 height 20
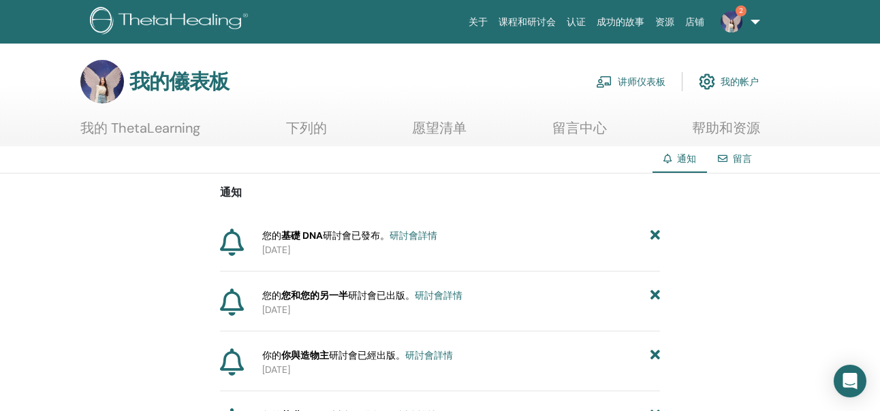
click at [423, 236] on link "研討會詳情" at bounding box center [413, 235] width 48 height 12
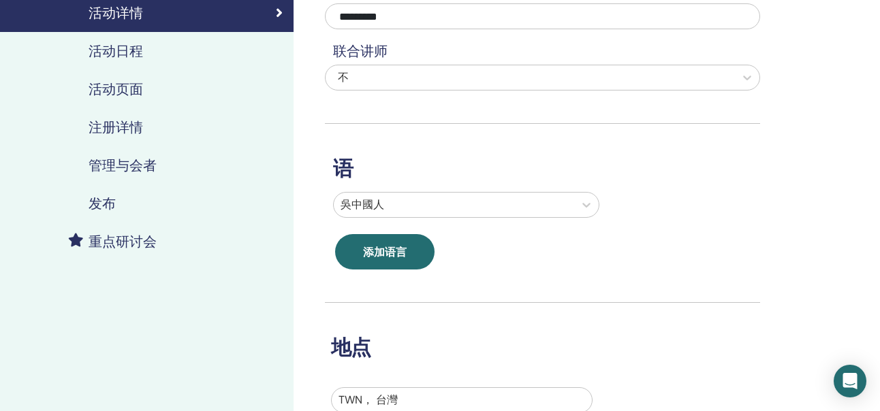
scroll to position [204, 0]
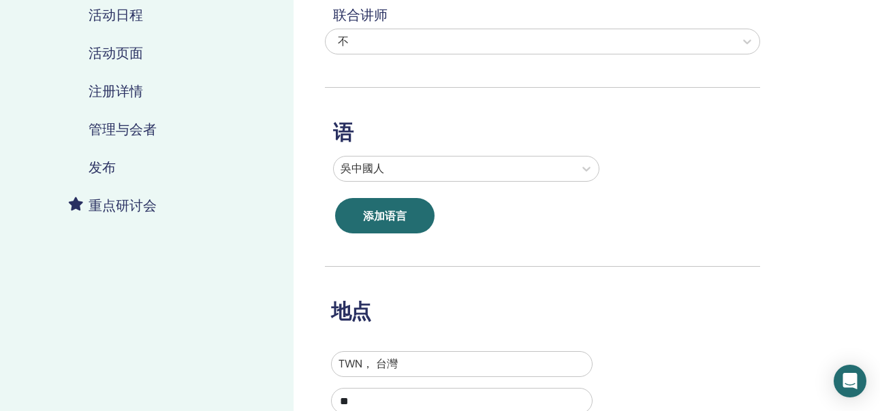
click at [393, 180] on div "吳中國人" at bounding box center [454, 169] width 240 height 25
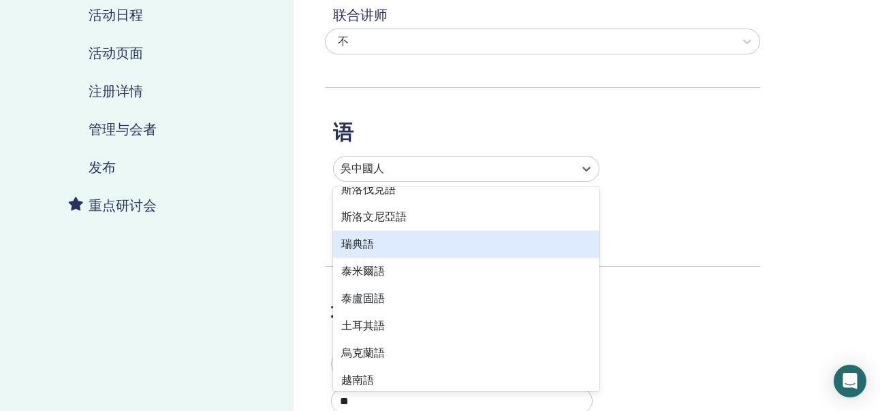
scroll to position [1081, 0]
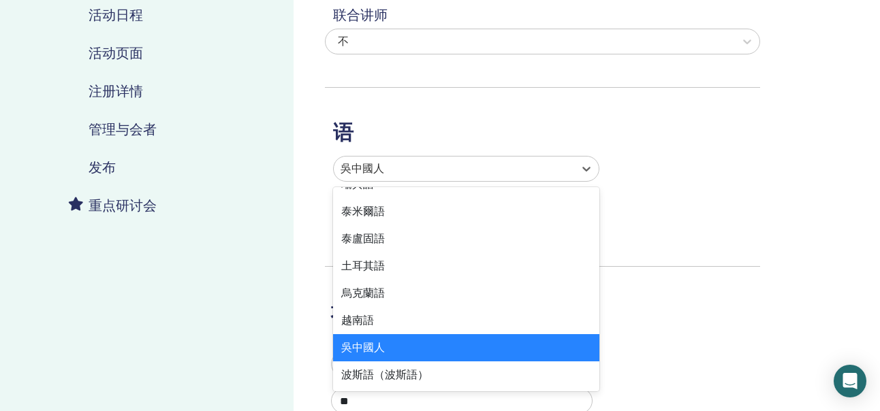
click at [381, 350] on div "吳中國人" at bounding box center [466, 347] width 266 height 27
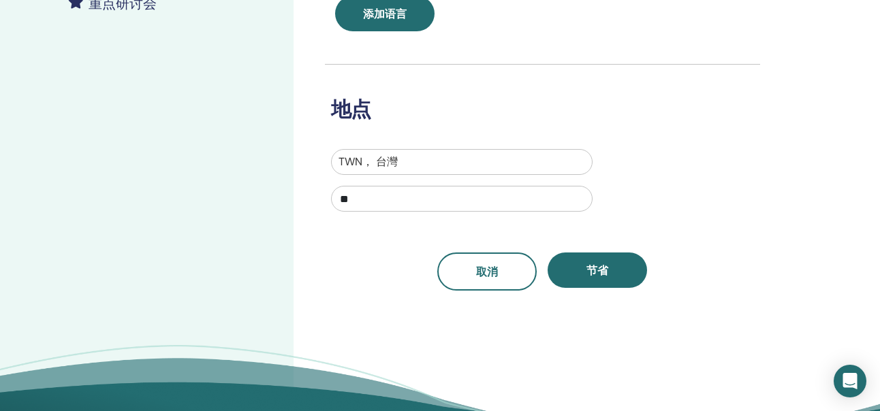
scroll to position [408, 0]
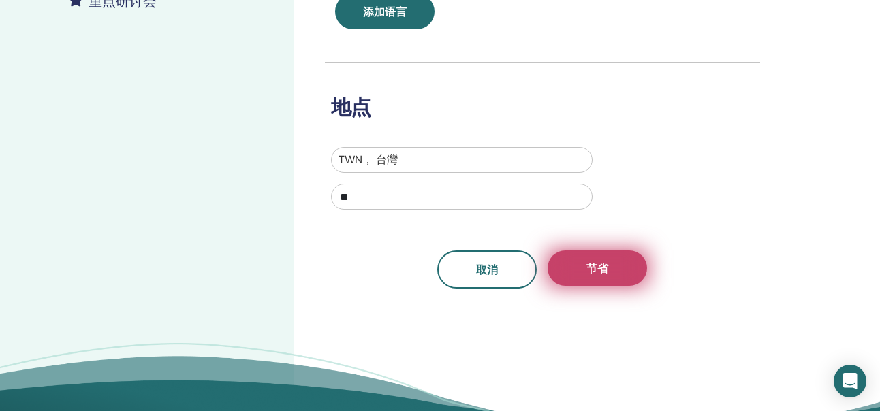
click at [592, 276] on button "节省" at bounding box center [596, 268] width 99 height 35
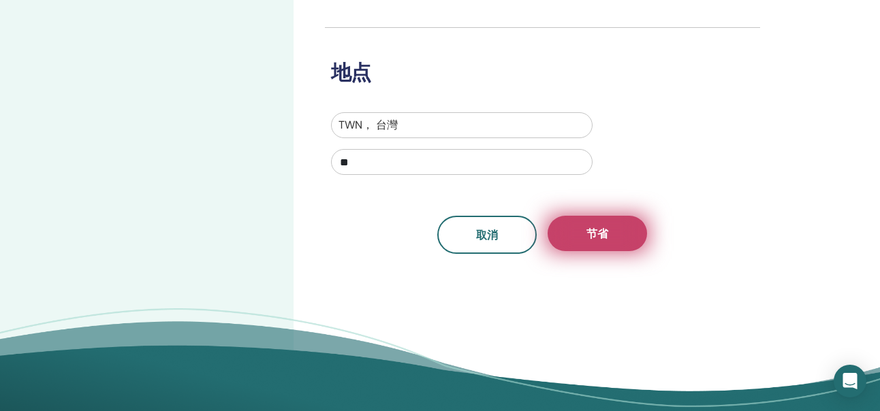
scroll to position [477, 0]
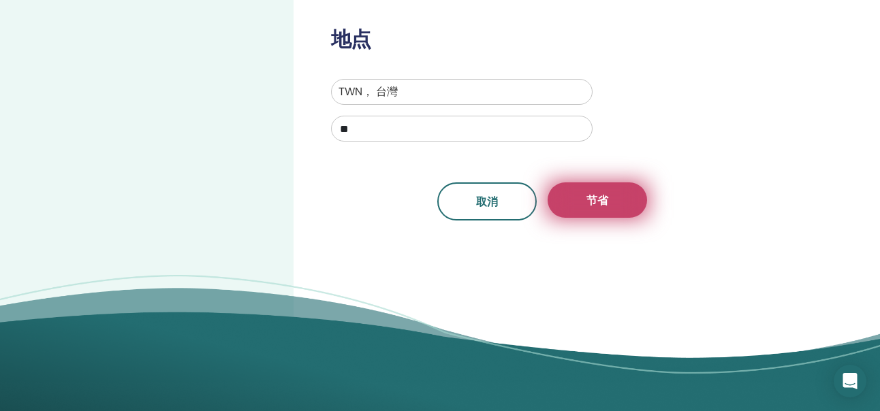
click at [606, 207] on span "节省" at bounding box center [597, 200] width 22 height 14
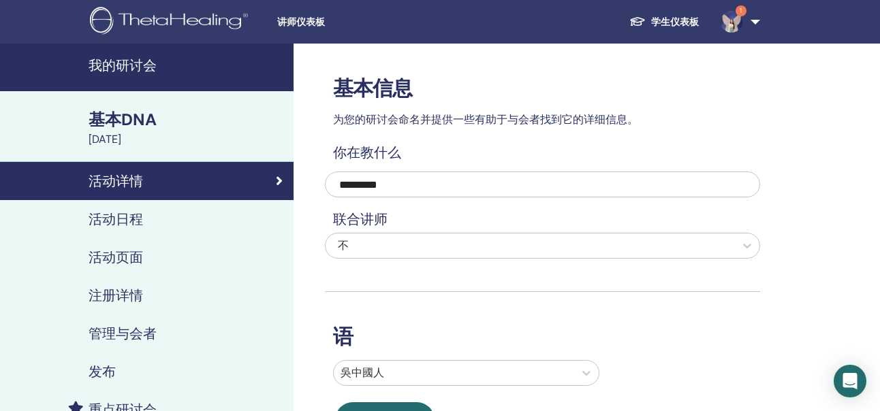
click at [116, 367] on div "发布" at bounding box center [147, 372] width 272 height 16
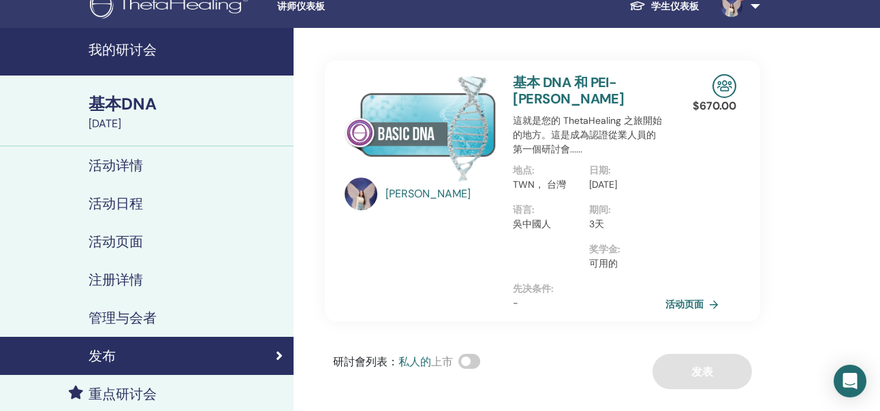
scroll to position [68, 0]
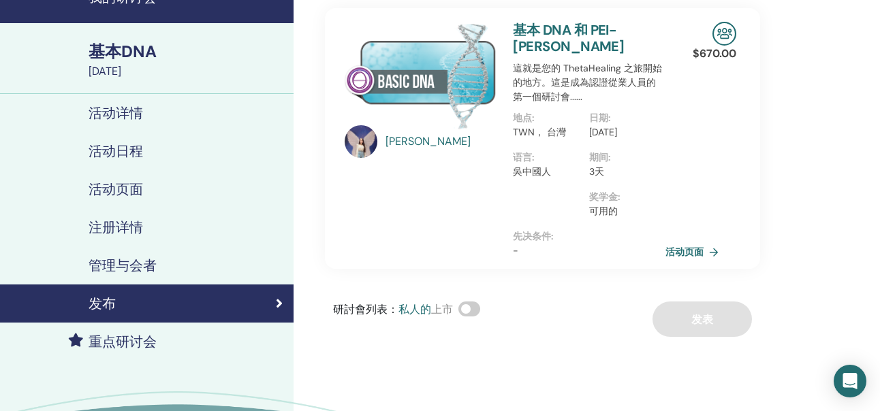
click at [480, 317] on label at bounding box center [469, 309] width 22 height 15
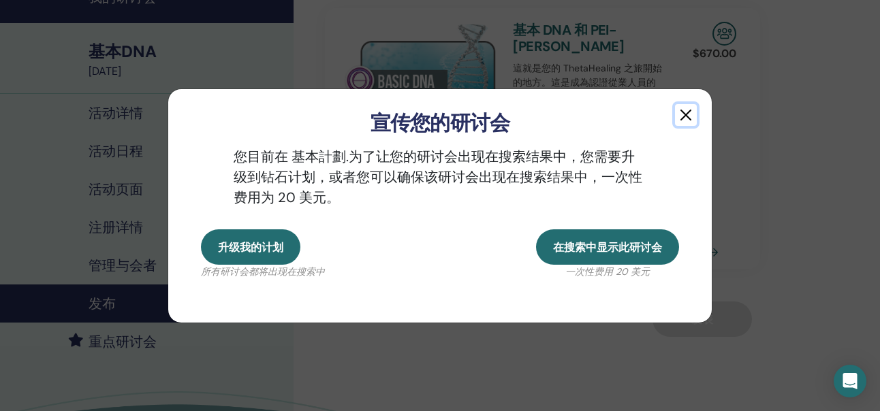
click at [682, 118] on button "button" at bounding box center [686, 115] width 22 height 22
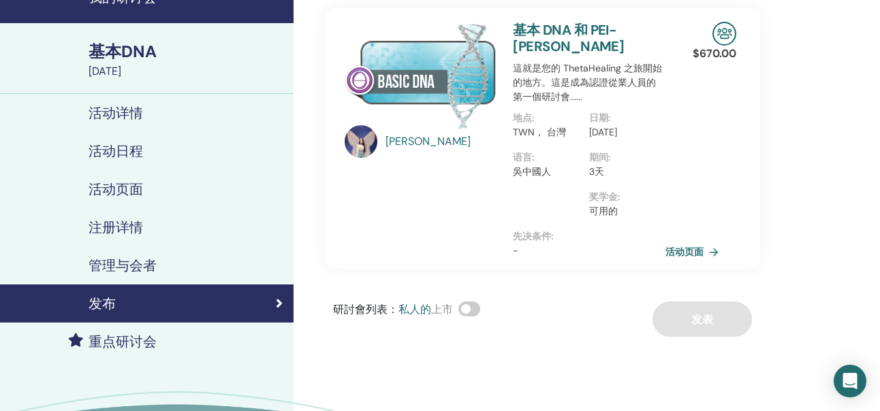
click at [125, 228] on h4 "注册详情" at bounding box center [115, 227] width 54 height 16
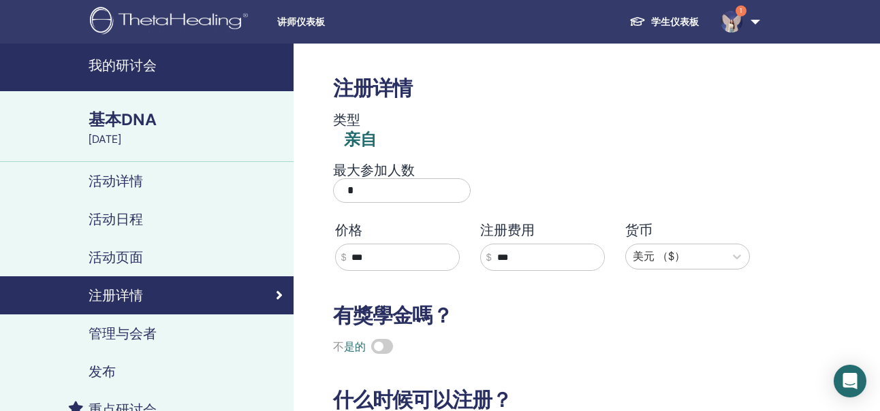
click at [485, 101] on div "注册详情 类型 亲自 最大参加人数 * 价格 $ *** 注册费用 $ *** 货币 美元 （$） 有獎學金嗎？ 不 是的 什么时候可以注册？ 报名开始 [D…" at bounding box center [542, 298] width 435 height 509
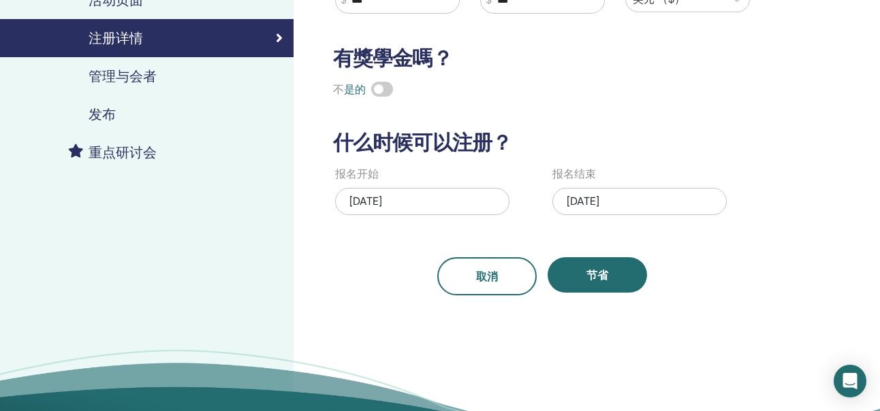
scroll to position [272, 0]
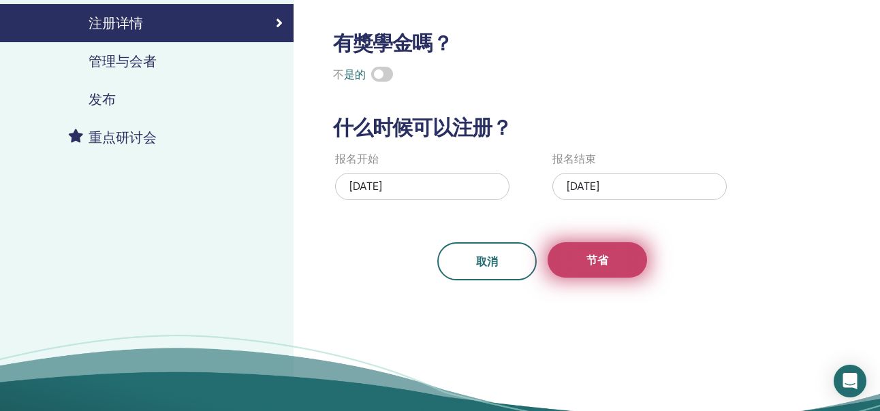
click at [590, 250] on button "节省" at bounding box center [596, 259] width 99 height 35
click at [596, 268] on button "节省" at bounding box center [596, 259] width 99 height 35
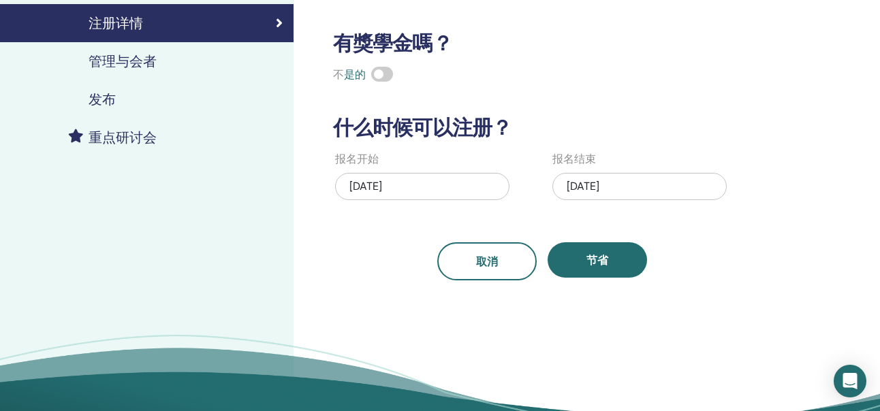
click at [596, 268] on button "节省" at bounding box center [596, 259] width 99 height 35
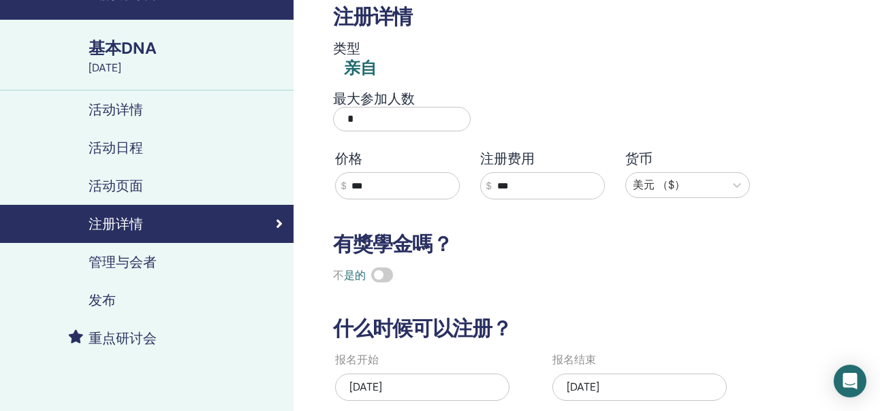
scroll to position [204, 0]
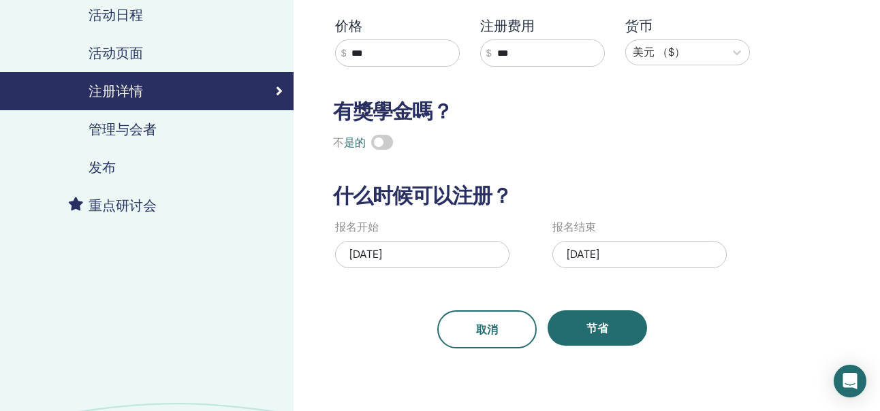
click at [114, 129] on h4 "管理与会者" at bounding box center [122, 129] width 68 height 16
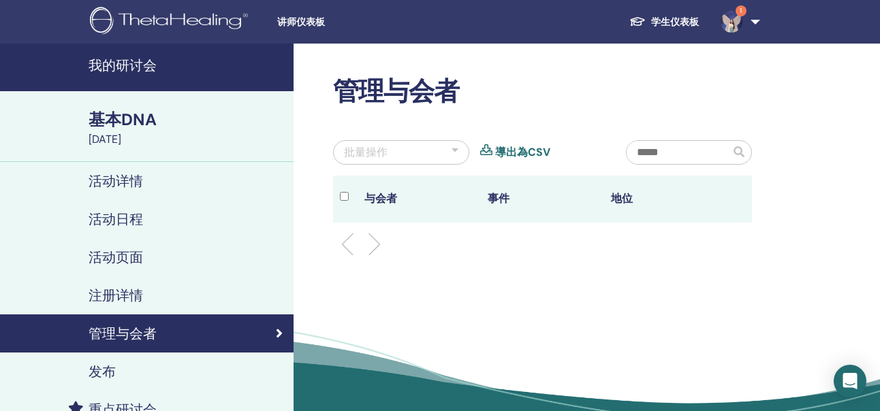
scroll to position [68, 0]
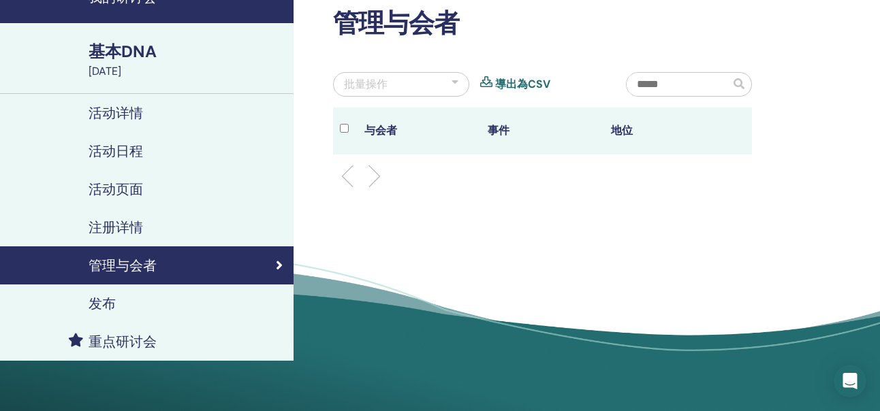
click at [112, 304] on h4 "发布" at bounding box center [101, 303] width 27 height 16
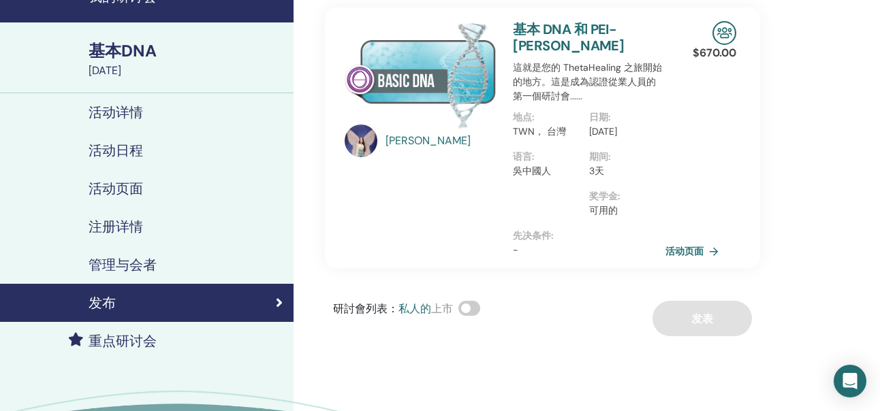
scroll to position [136, 0]
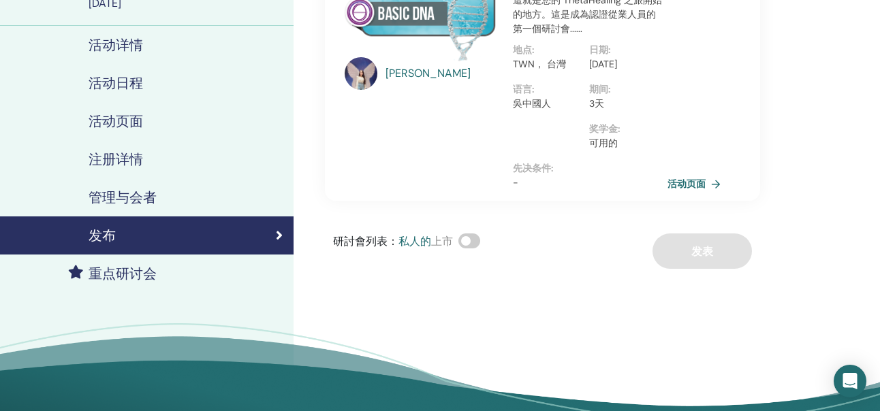
click at [692, 194] on link "活动页面" at bounding box center [696, 184] width 59 height 20
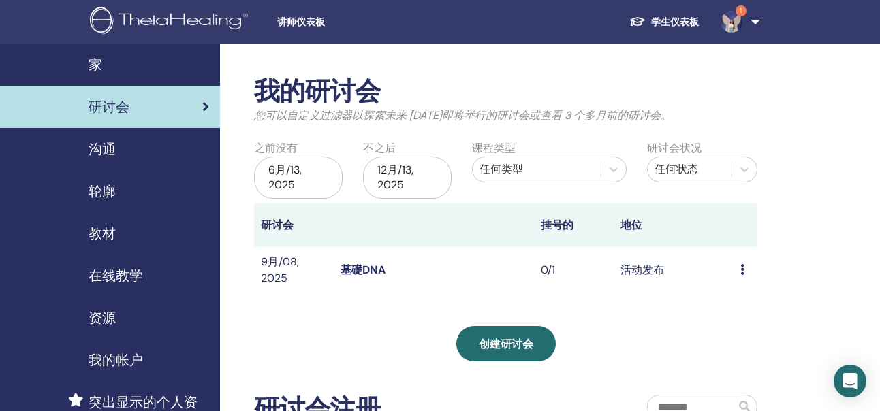
click at [740, 269] on icon at bounding box center [742, 269] width 4 height 11
click at [734, 299] on link "编辑" at bounding box center [732, 300] width 22 height 14
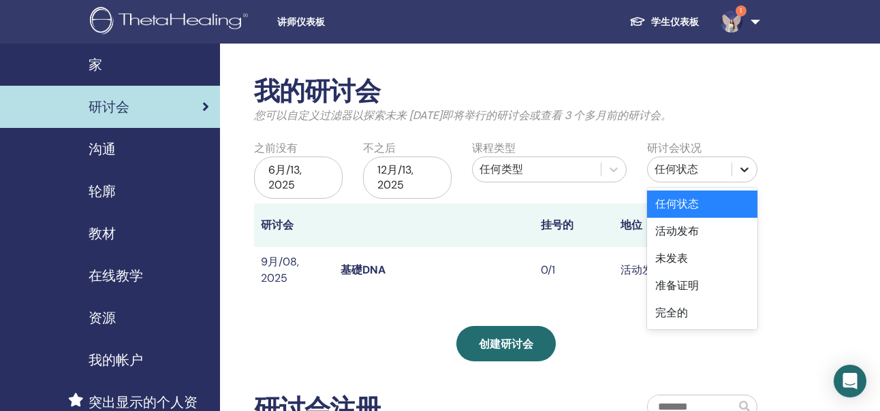
click at [747, 170] on icon at bounding box center [744, 170] width 14 height 14
click at [709, 229] on div "活动发布" at bounding box center [702, 231] width 110 height 27
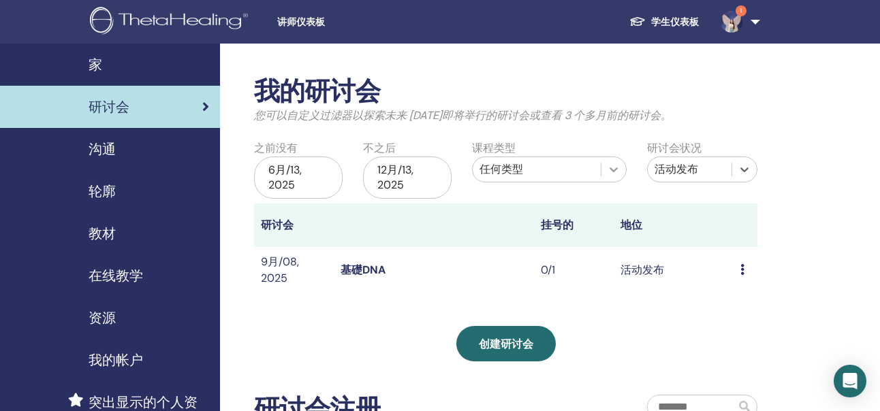
click at [611, 170] on icon at bounding box center [613, 169] width 8 height 5
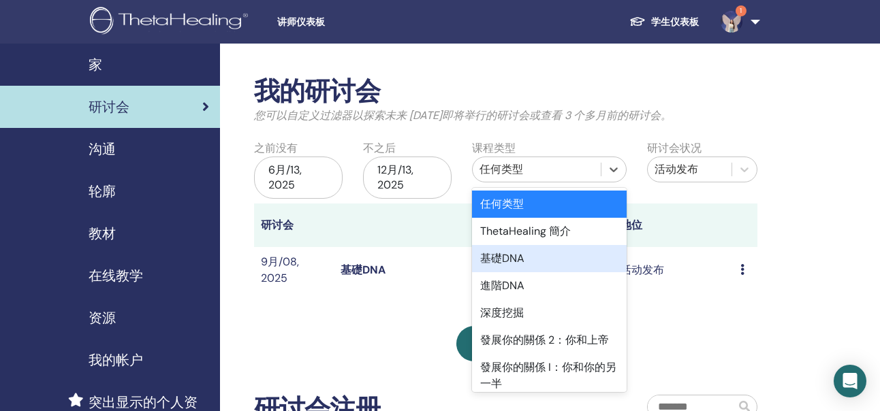
click at [535, 258] on div "基礎DNA" at bounding box center [549, 258] width 154 height 27
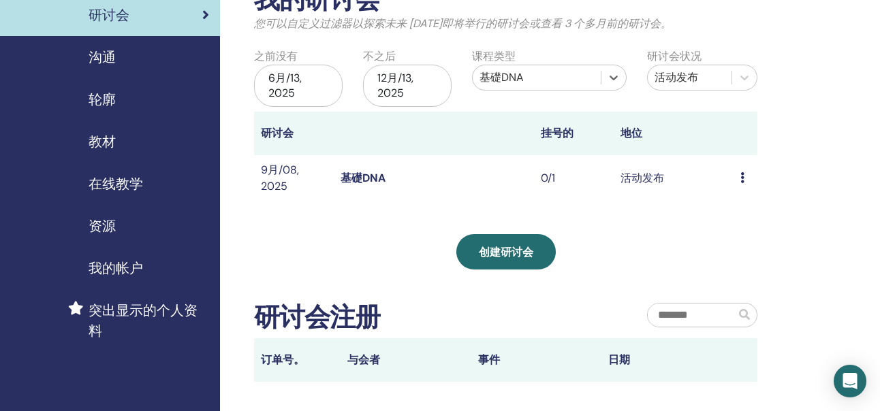
scroll to position [68, 0]
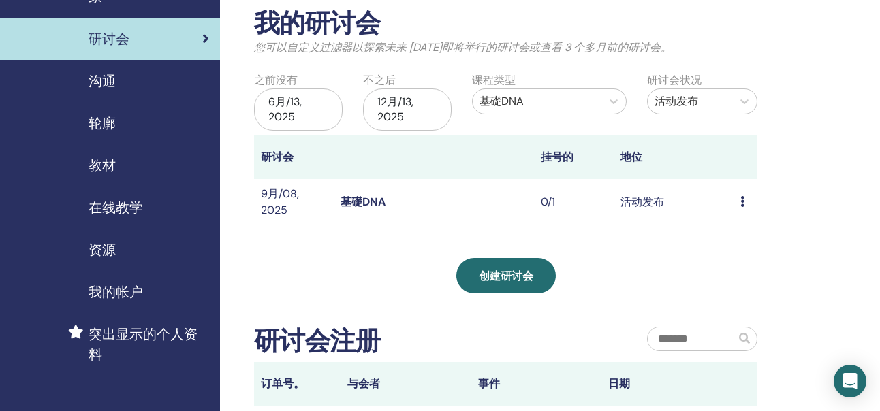
click at [743, 200] on icon at bounding box center [742, 201] width 4 height 11
click at [738, 253] on link "与会者" at bounding box center [740, 252] width 33 height 14
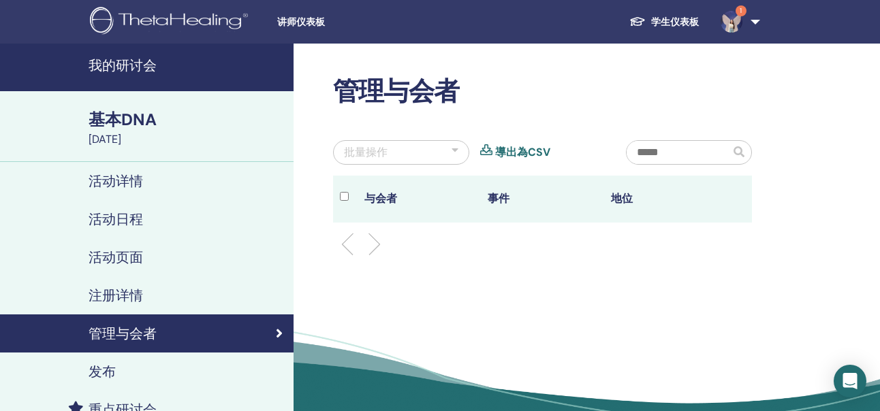
click at [682, 152] on input "text" at bounding box center [677, 152] width 103 height 23
click at [686, 295] on div "管理与会者 批量操作 導出為CSV 与会者 事件 地位" at bounding box center [586, 250] width 586 height 413
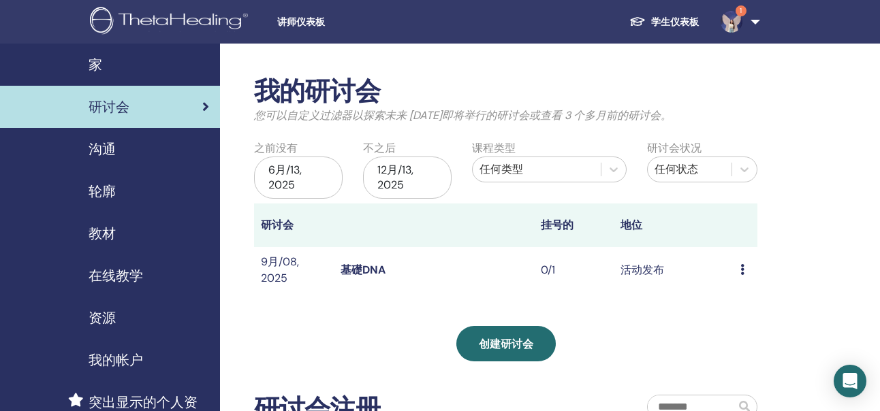
scroll to position [67, 0]
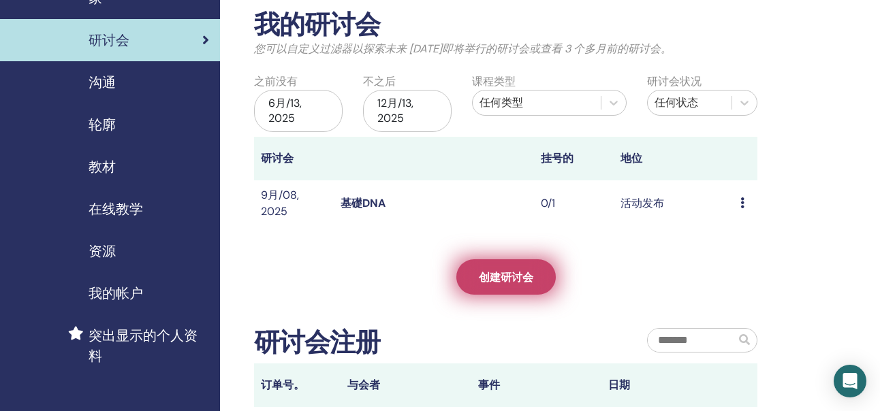
click at [523, 275] on span "创建研讨会" at bounding box center [506, 277] width 54 height 14
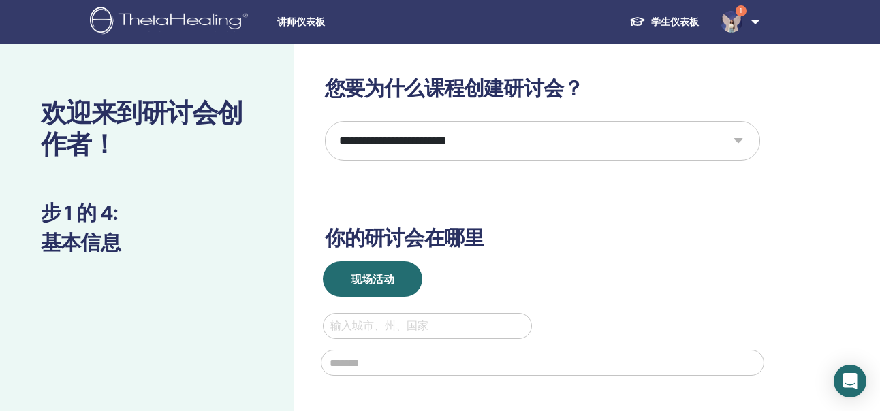
click at [489, 129] on select "**********" at bounding box center [542, 140] width 435 height 39
select select "*"
click at [325, 121] on select "**********" at bounding box center [542, 140] width 435 height 39
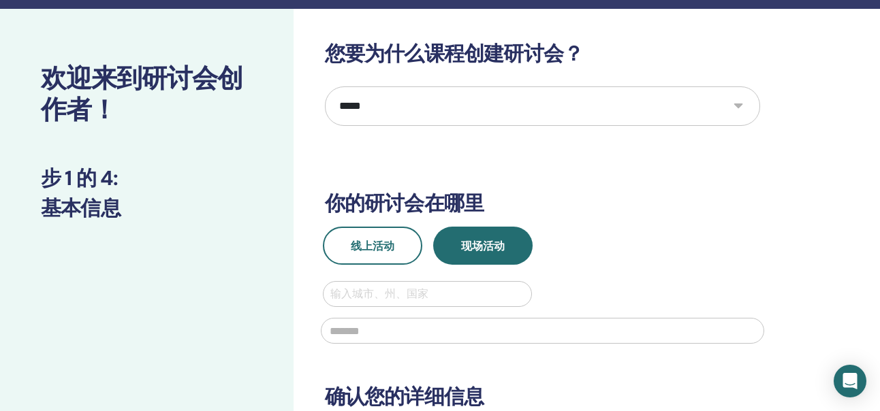
scroll to position [68, 0]
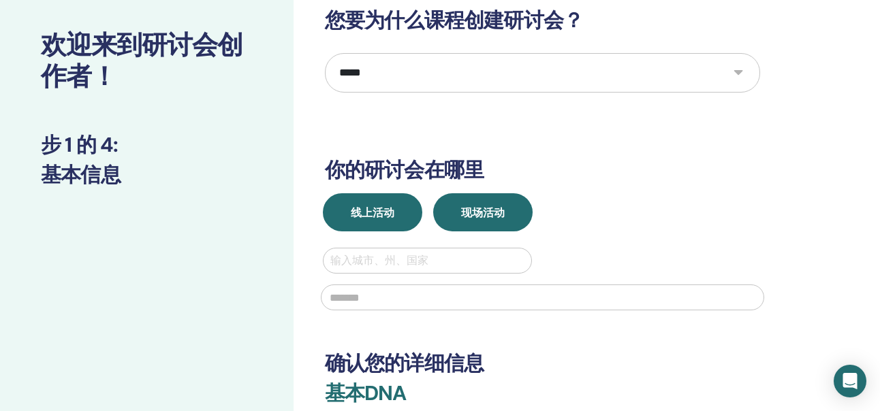
click at [358, 199] on button "线上活动" at bounding box center [372, 212] width 99 height 38
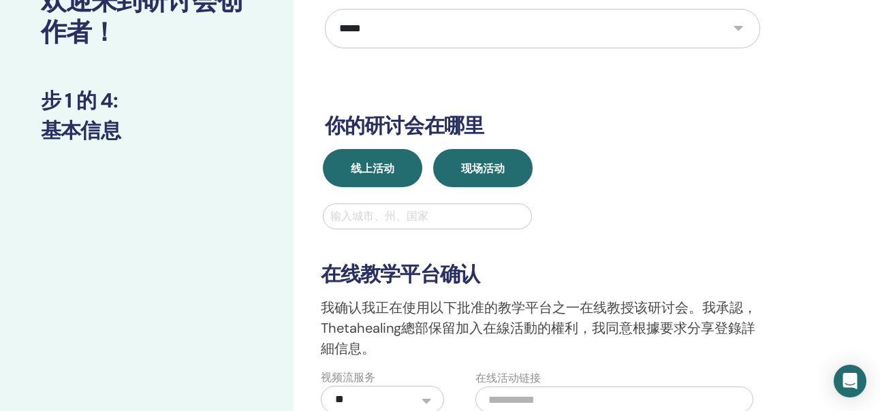
scroll to position [136, 0]
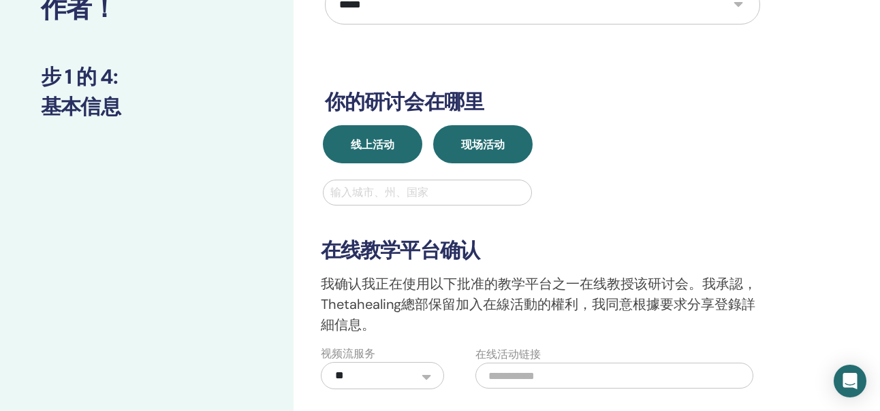
click at [509, 141] on button "现场活动" at bounding box center [482, 144] width 99 height 38
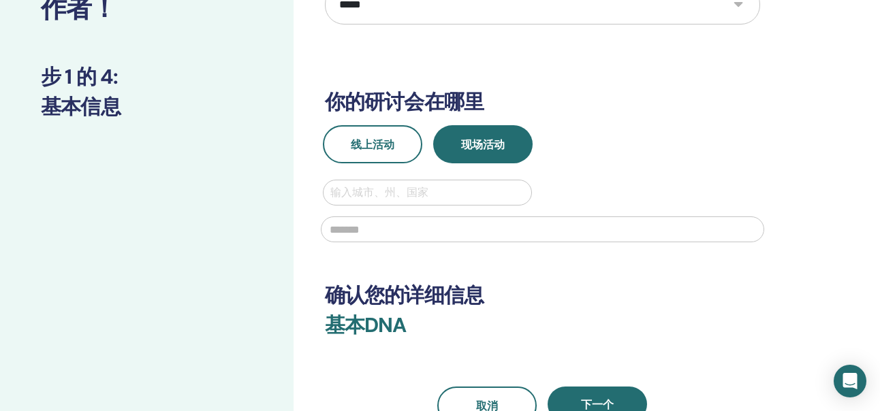
click at [424, 197] on div at bounding box center [427, 192] width 195 height 19
type input "*"
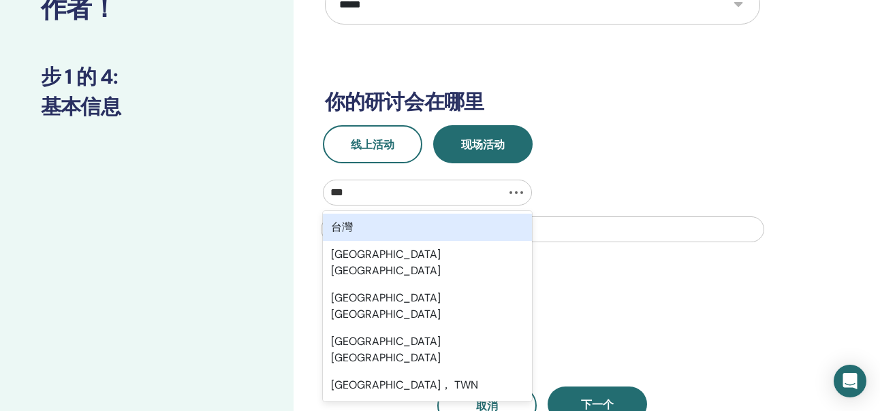
type input "**"
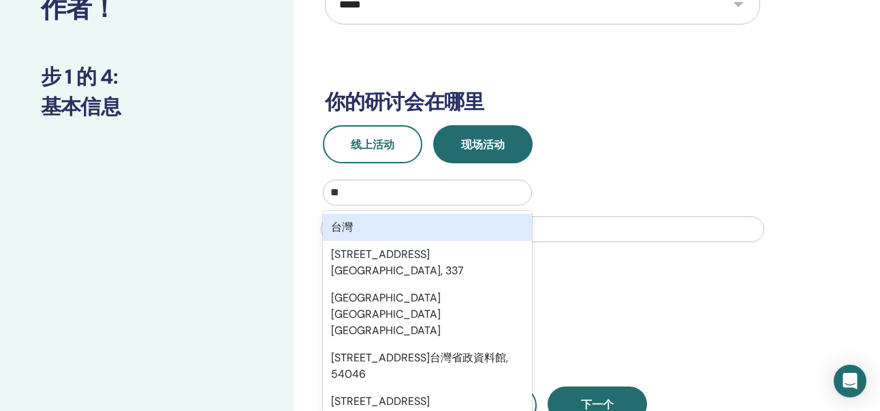
click at [428, 230] on div "台灣" at bounding box center [428, 227] width 210 height 27
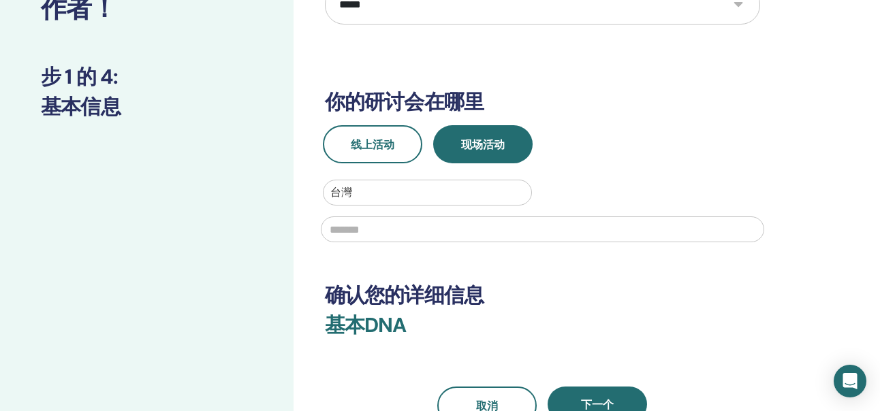
click at [420, 225] on input "text" at bounding box center [542, 229] width 443 height 26
type input "*"
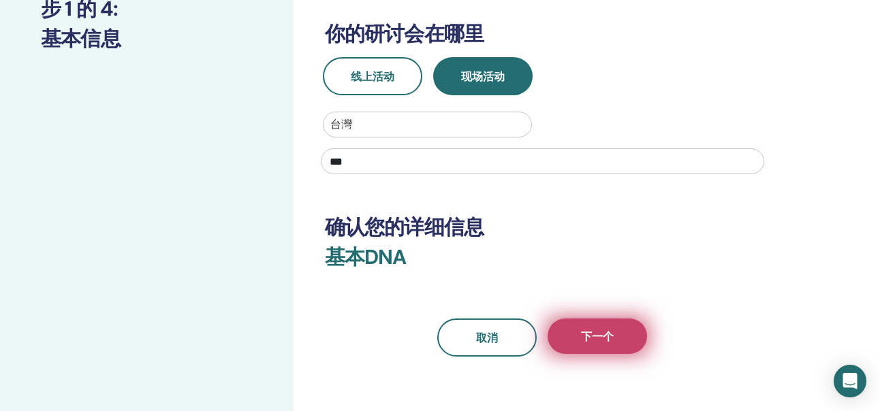
type input "***"
click at [600, 336] on span "下一个" at bounding box center [597, 336] width 33 height 14
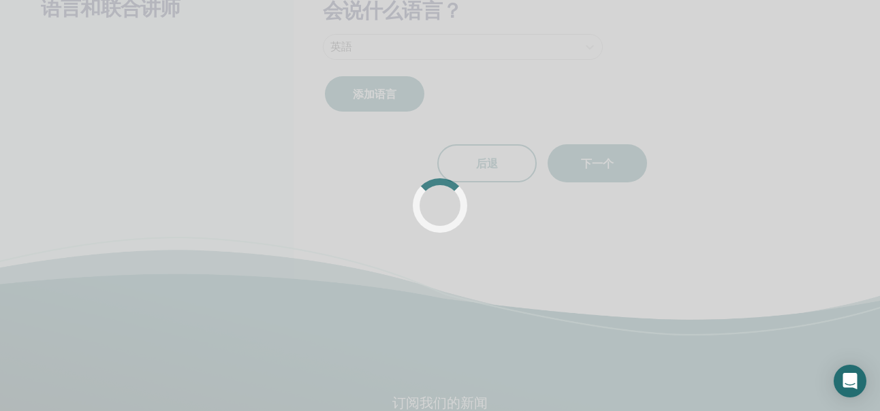
scroll to position [174, 0]
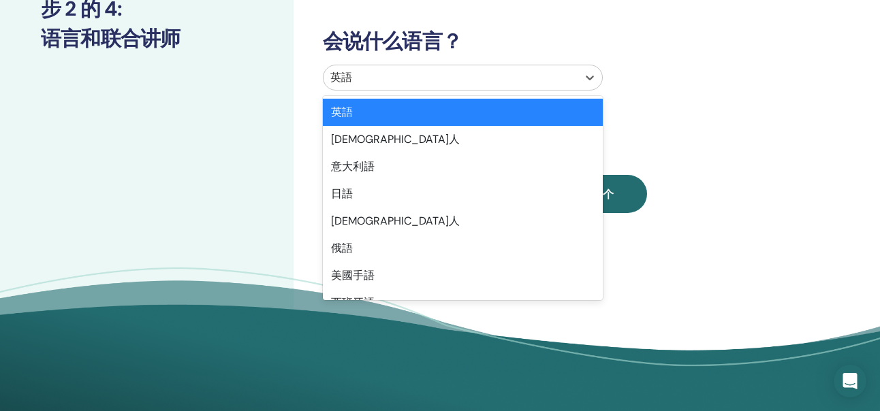
click at [396, 85] on div at bounding box center [450, 77] width 240 height 19
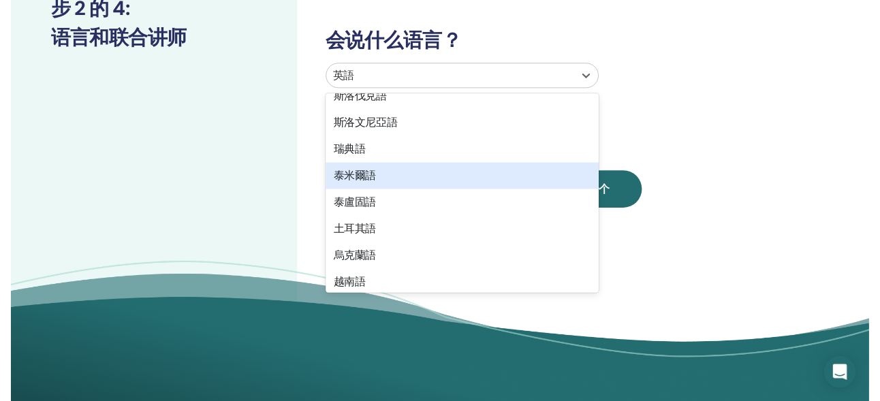
scroll to position [1081, 0]
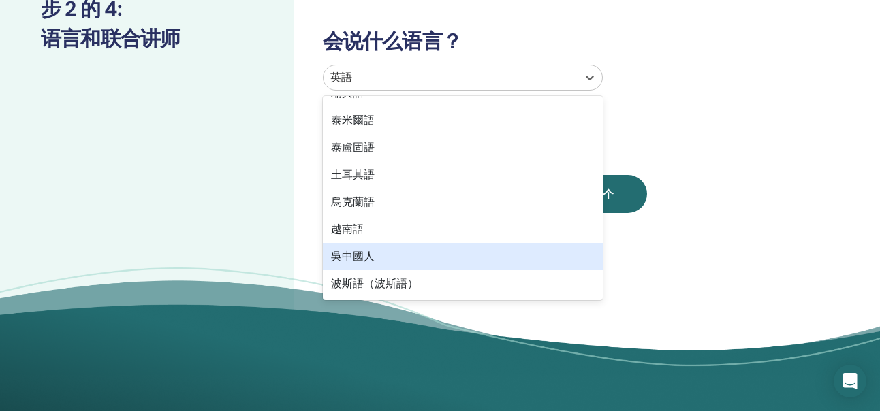
click at [372, 253] on div "吳中國人" at bounding box center [463, 256] width 280 height 27
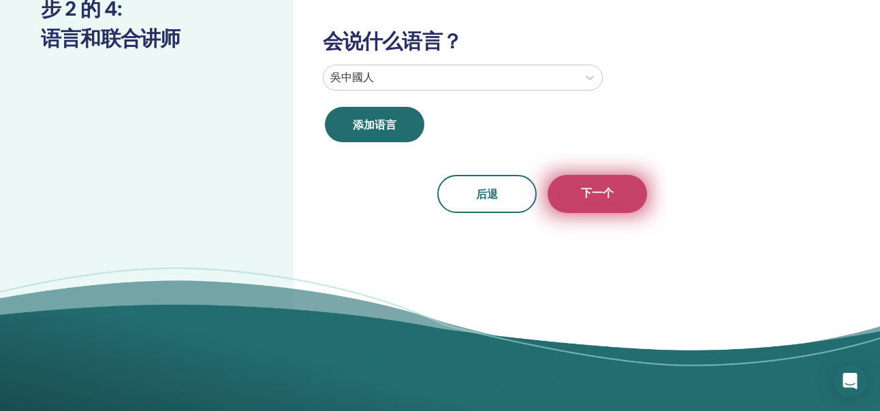
click at [617, 199] on button "下一个" at bounding box center [596, 194] width 99 height 38
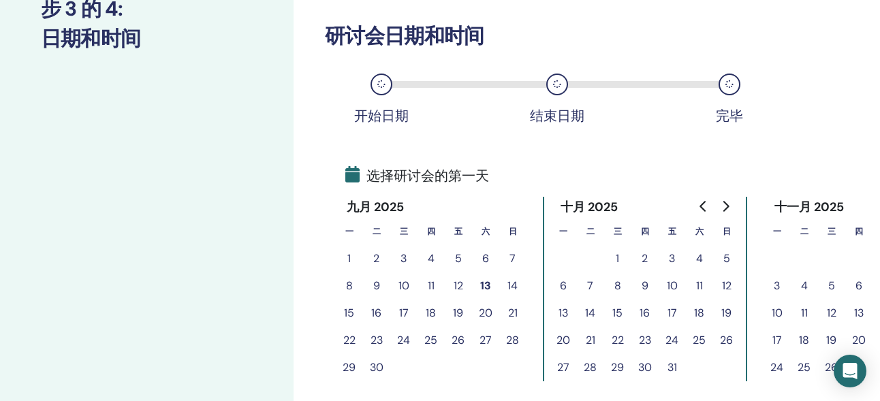
click at [376, 310] on button "16" at bounding box center [376, 313] width 27 height 27
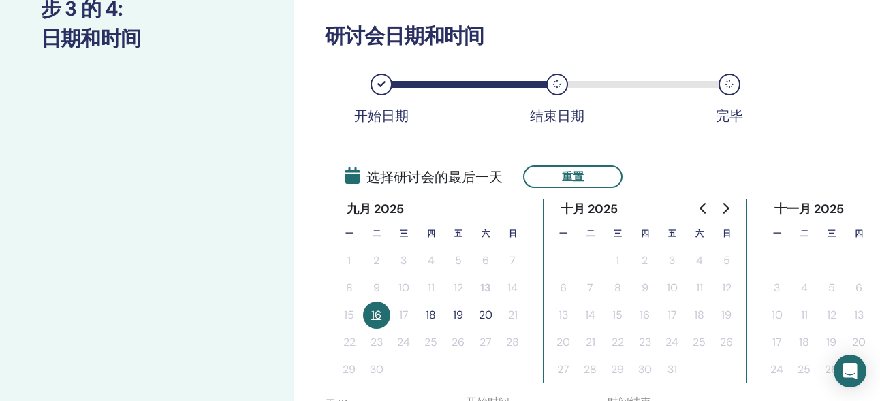
click at [435, 315] on button "18" at bounding box center [430, 315] width 27 height 27
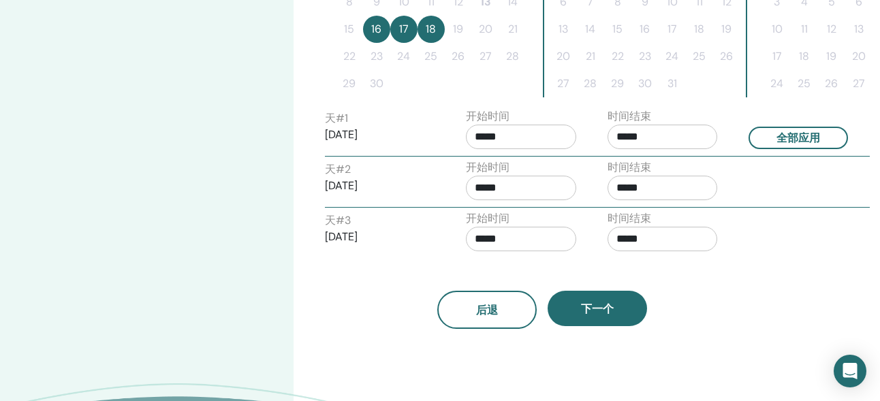
scroll to position [514, 0]
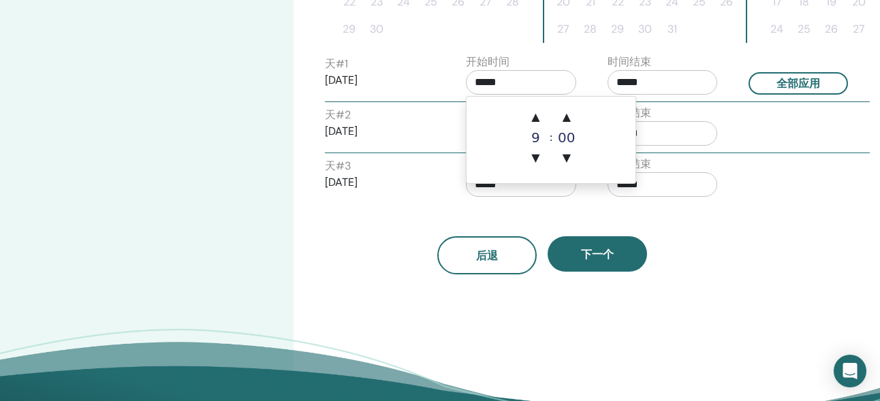
click at [545, 85] on input "*****" at bounding box center [521, 82] width 110 height 25
click at [534, 116] on span "▲" at bounding box center [534, 116] width 27 height 27
type input "*****"
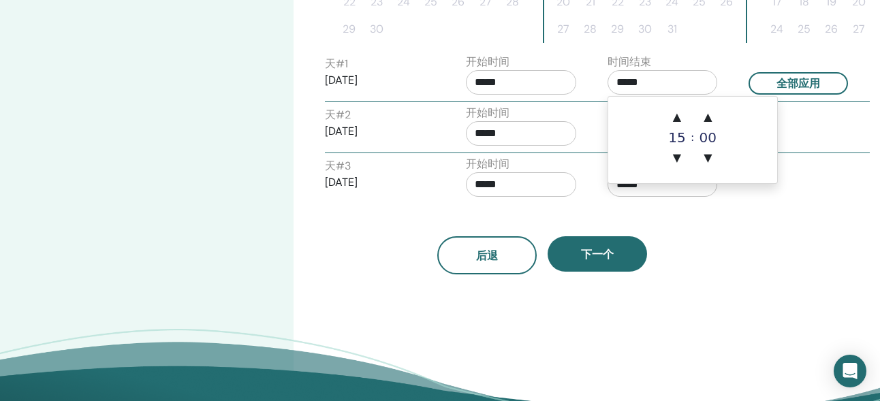
click at [643, 86] on input "*****" at bounding box center [662, 82] width 110 height 25
click at [675, 118] on span "▲" at bounding box center [676, 116] width 27 height 27
click at [674, 120] on span "▲" at bounding box center [676, 116] width 27 height 27
click at [679, 154] on span "▼" at bounding box center [676, 157] width 27 height 27
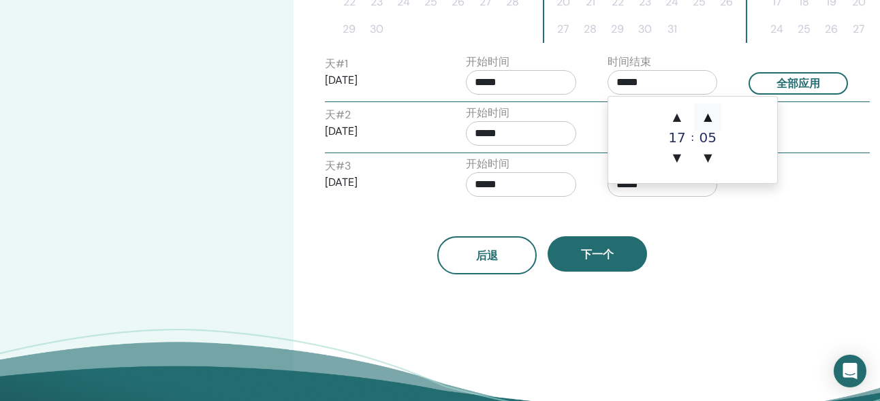
click at [704, 118] on span "▲" at bounding box center [707, 116] width 27 height 27
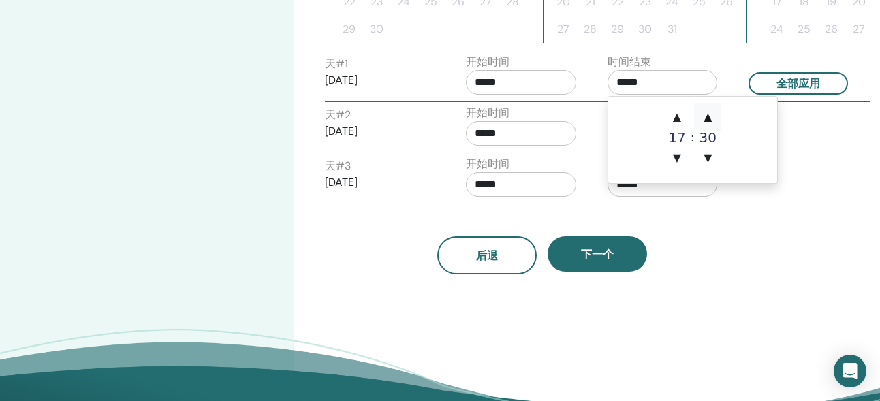
type input "*****"
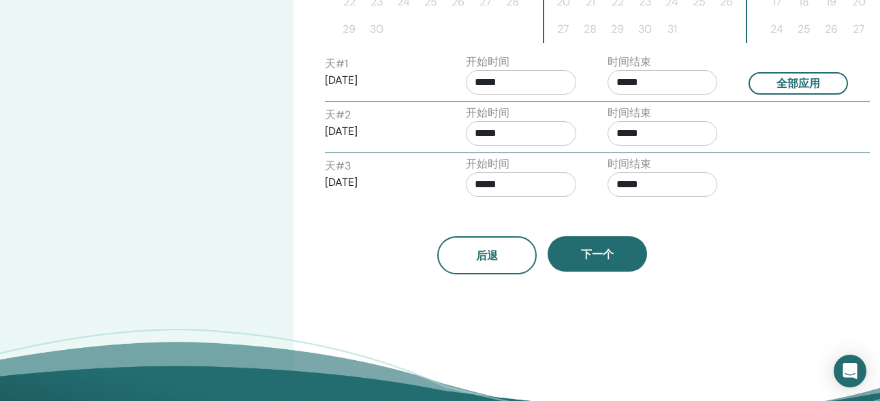
drag, startPoint x: 796, startPoint y: 277, endPoint x: 816, endPoint y: 129, distance: 149.0
click at [803, 86] on button "全部应用" at bounding box center [797, 83] width 99 height 22
type input "*****"
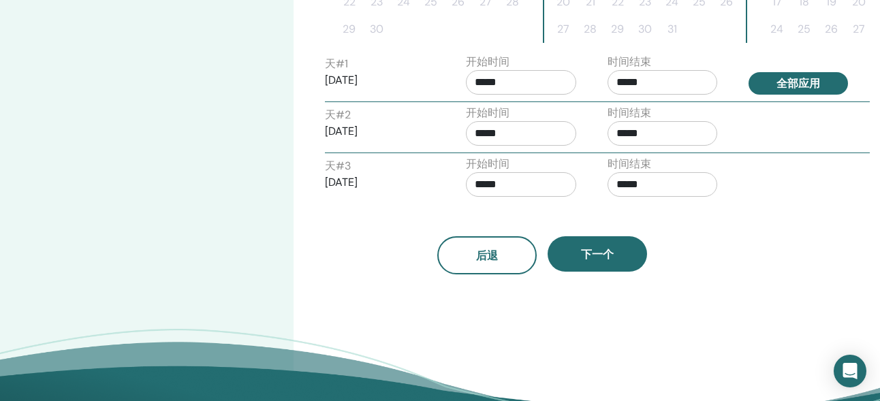
type input "*****"
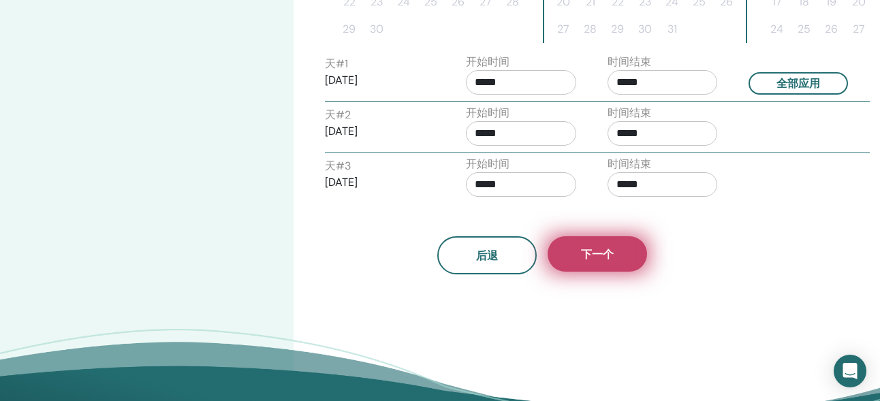
click at [624, 242] on button "下一个" at bounding box center [596, 253] width 99 height 35
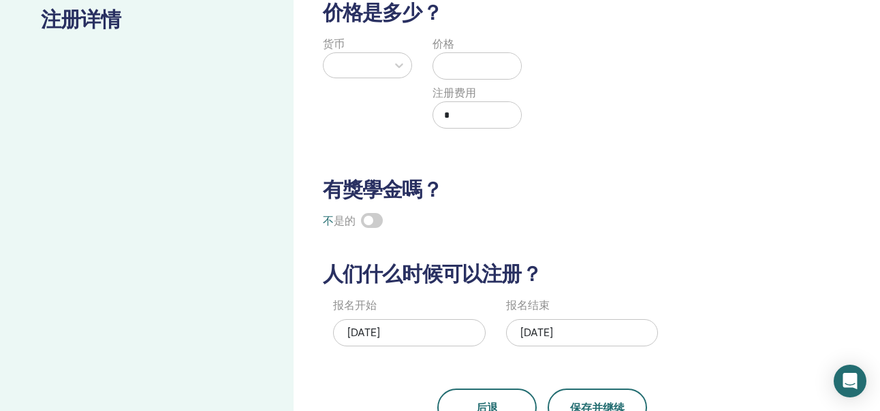
scroll to position [174, 0]
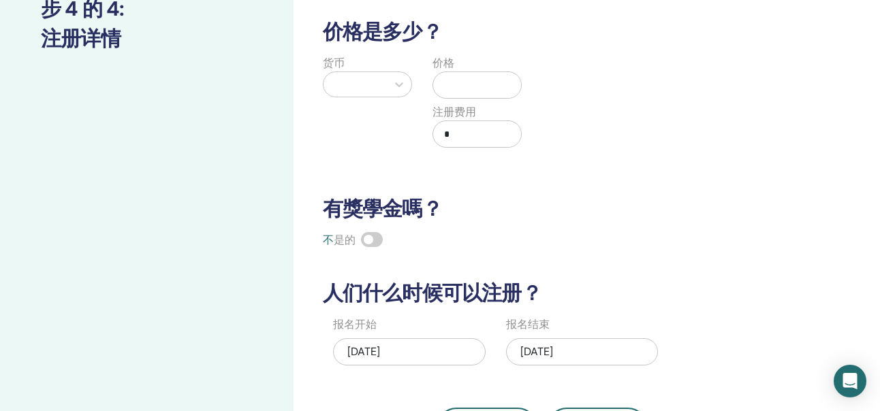
click at [376, 236] on span at bounding box center [372, 239] width 22 height 15
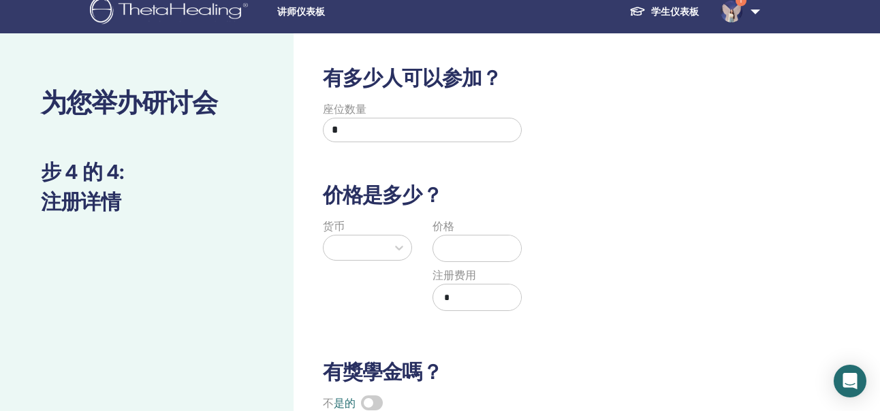
scroll to position [0, 0]
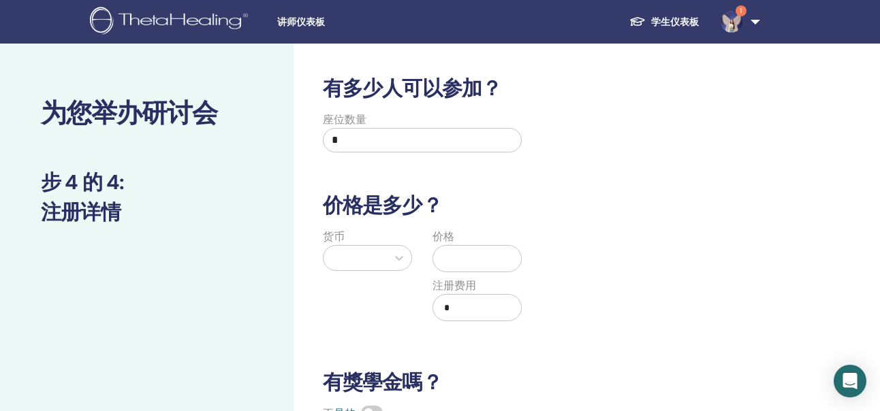
click at [368, 258] on div at bounding box center [355, 257] width 50 height 19
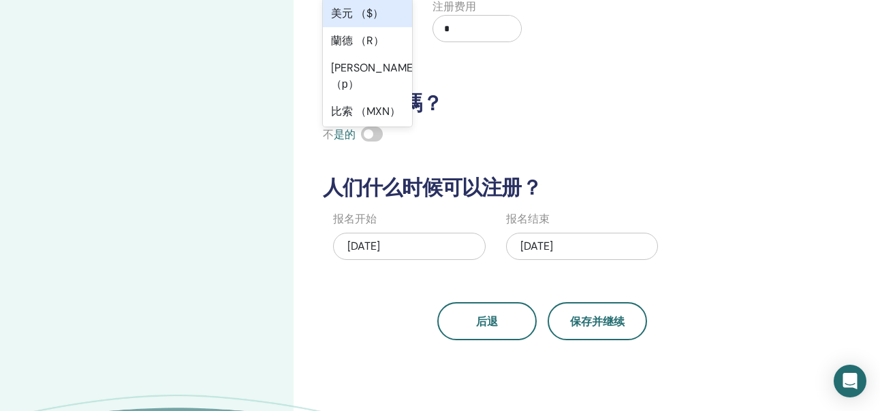
click at [353, 16] on div "美元 （$）" at bounding box center [367, 13] width 89 height 27
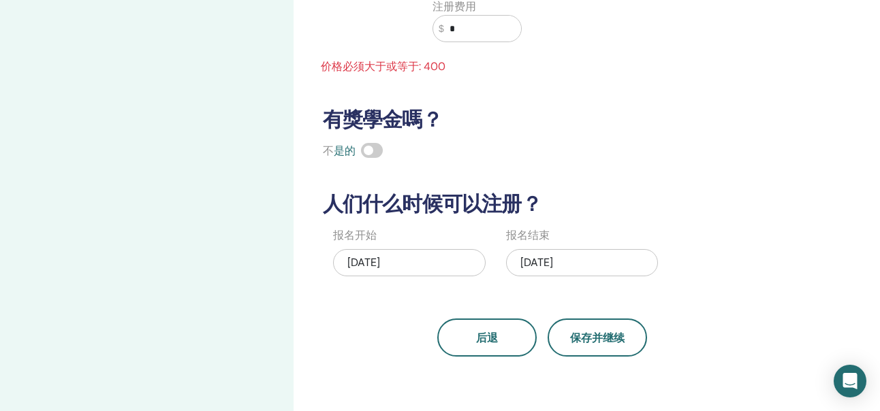
click at [466, 31] on input "*" at bounding box center [483, 29] width 78 height 26
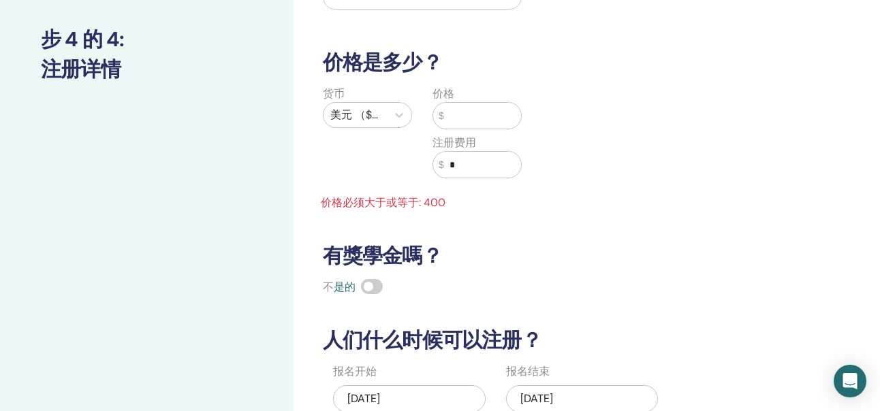
click at [494, 115] on input "text" at bounding box center [483, 116] width 78 height 26
type input "*"
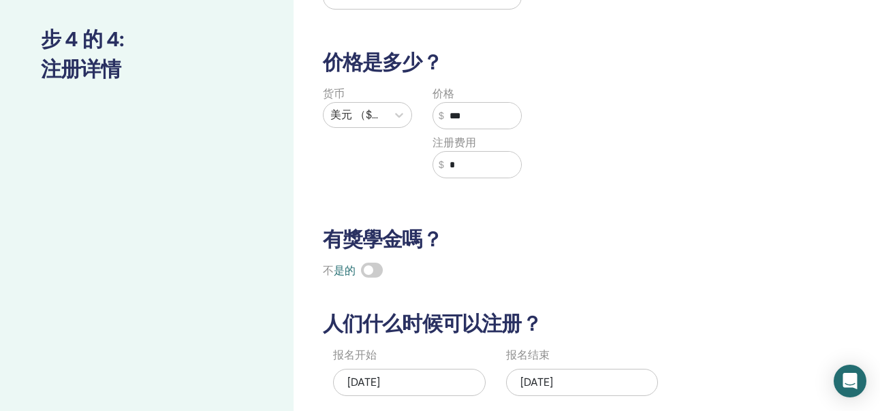
type input "***"
click at [495, 167] on input "*" at bounding box center [483, 165] width 78 height 26
type input "***"
click at [588, 159] on div "货币 美元 （$） 价格 $ *** 注册费用 $ ***" at bounding box center [531, 140] width 455 height 109
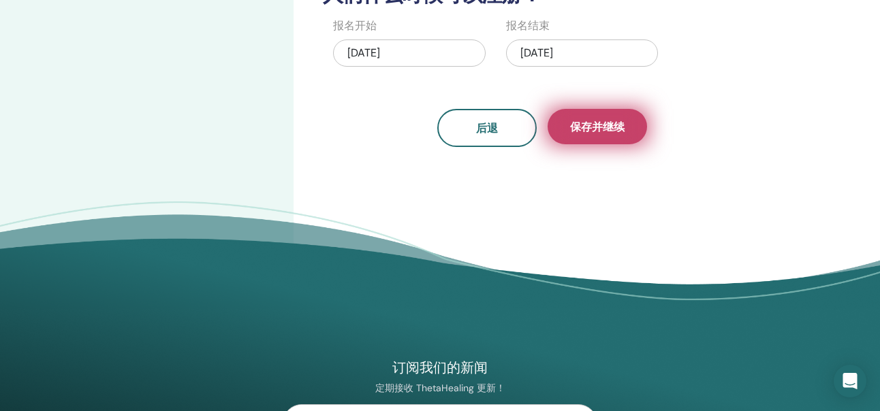
scroll to position [483, 0]
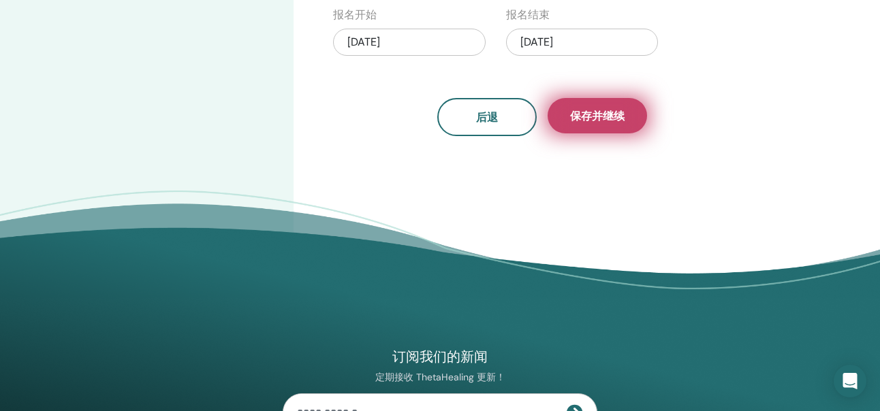
click at [615, 123] on button "保存并继续" at bounding box center [596, 115] width 99 height 35
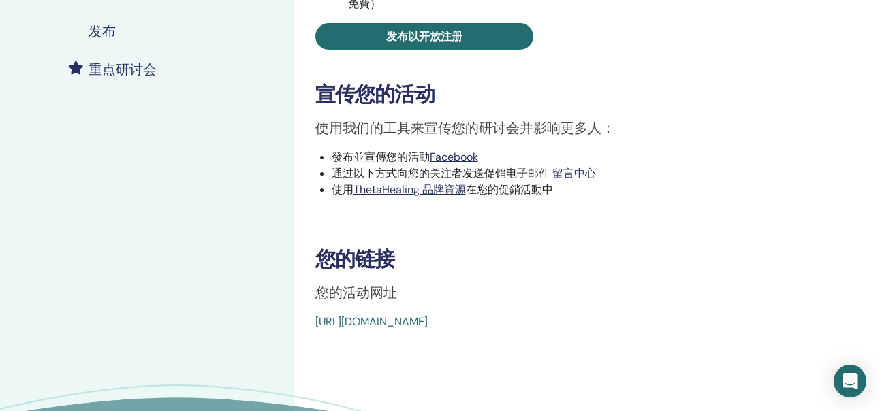
scroll to position [272, 0]
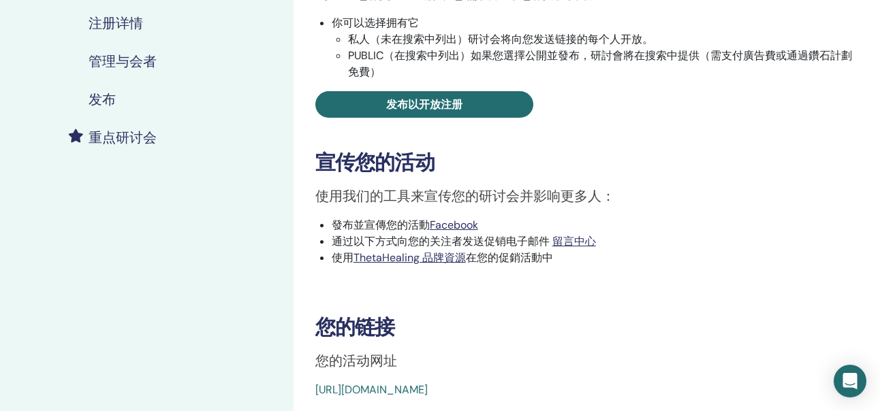
click at [334, 390] on link "[URL][DOMAIN_NAME]" at bounding box center [371, 390] width 112 height 14
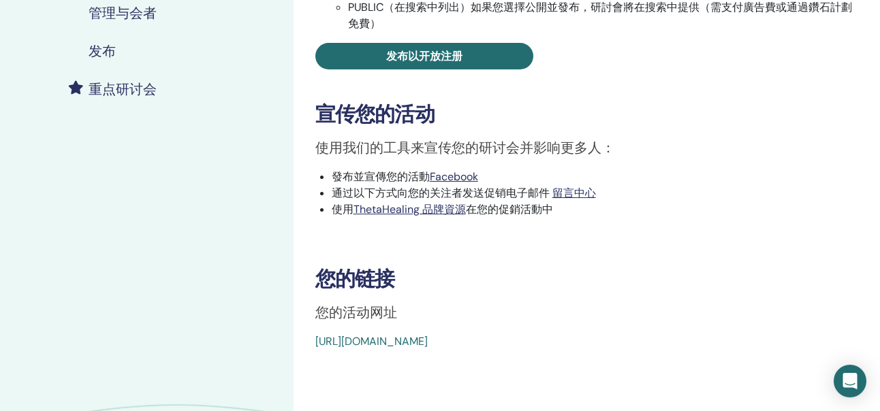
scroll to position [340, 0]
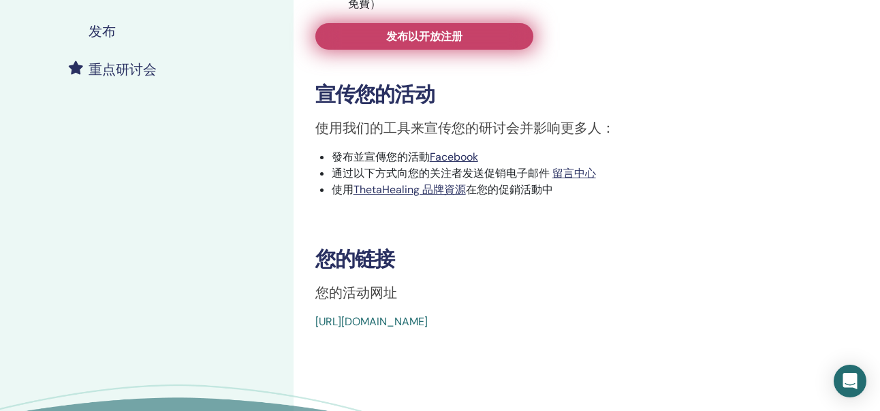
click at [379, 41] on link "发布以开放注册" at bounding box center [424, 36] width 218 height 27
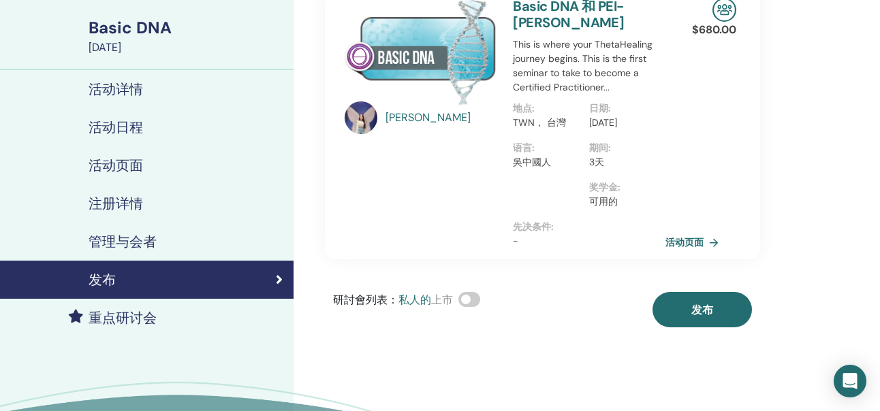
scroll to position [68, 0]
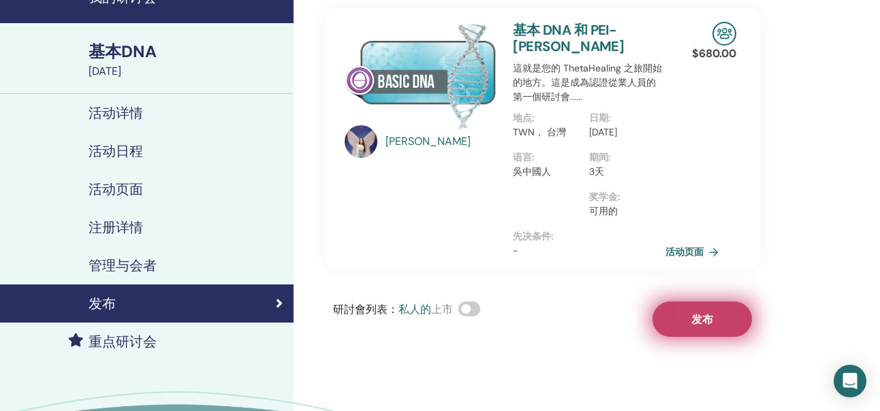
click at [675, 329] on button "发布" at bounding box center [701, 319] width 99 height 35
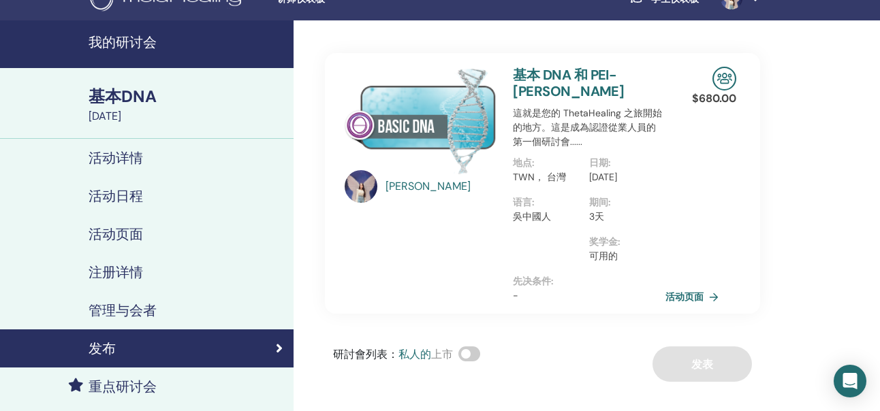
scroll to position [0, 0]
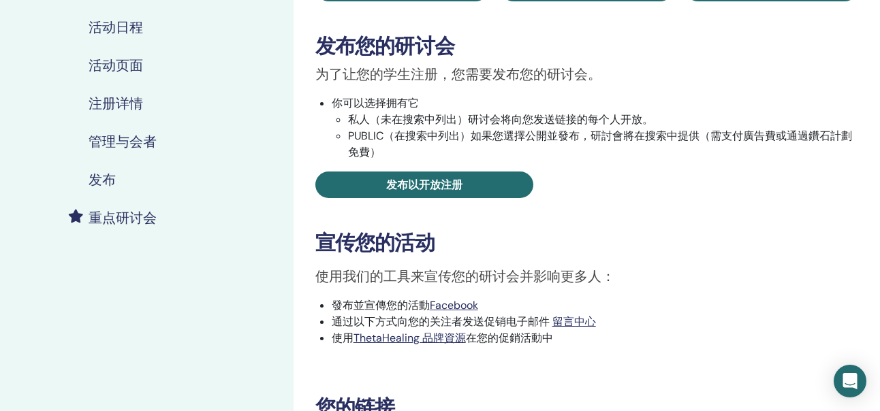
scroll to position [340, 0]
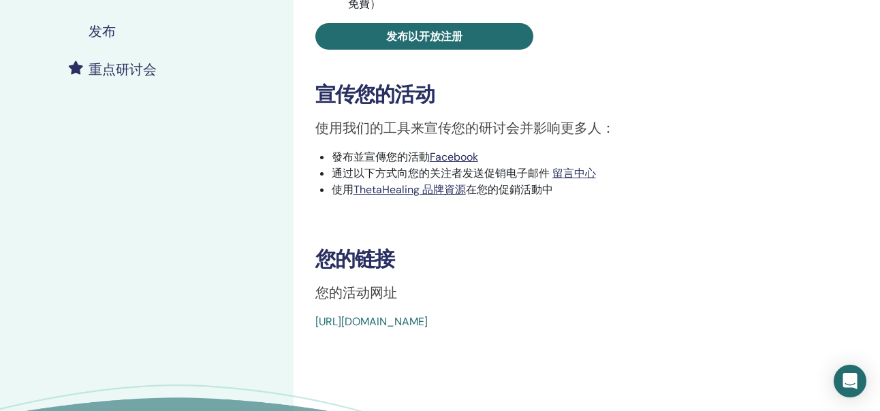
click at [719, 256] on h3 "您的链接" at bounding box center [586, 259] width 543 height 25
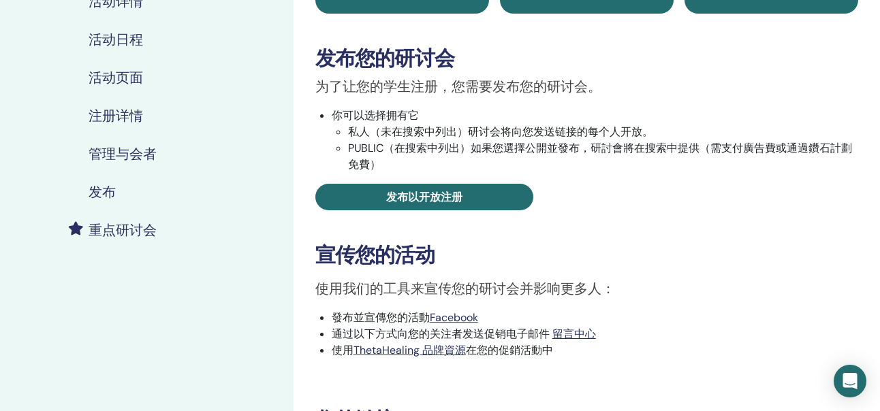
scroll to position [272, 0]
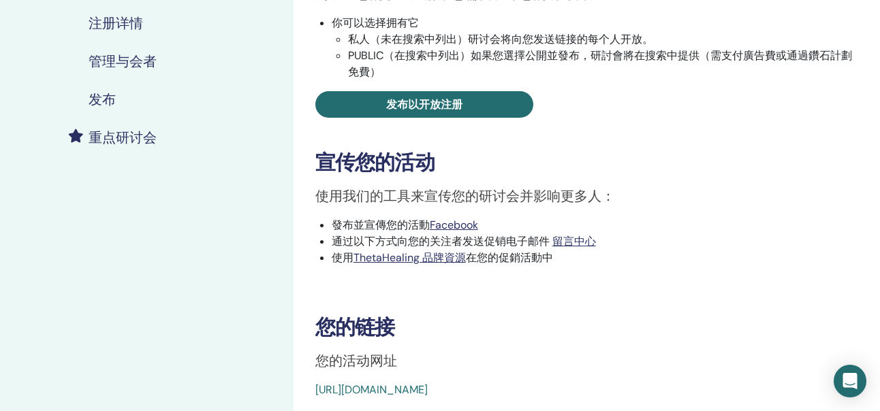
click at [481, 118] on div "基本DNA 事件类型 亲自 事件状态 未发表 注册 0/1 发布您的研讨会 为了让您的学生注册，您需要发布您的研讨会。 你可以选择拥有它 私人（未在搜索中列出…" at bounding box center [587, 101] width 570 height 594
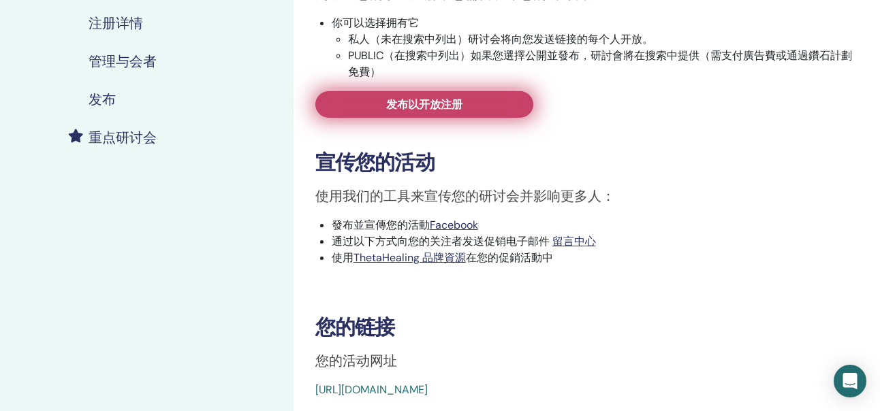
click at [478, 103] on link "发布以开放注册" at bounding box center [424, 104] width 218 height 27
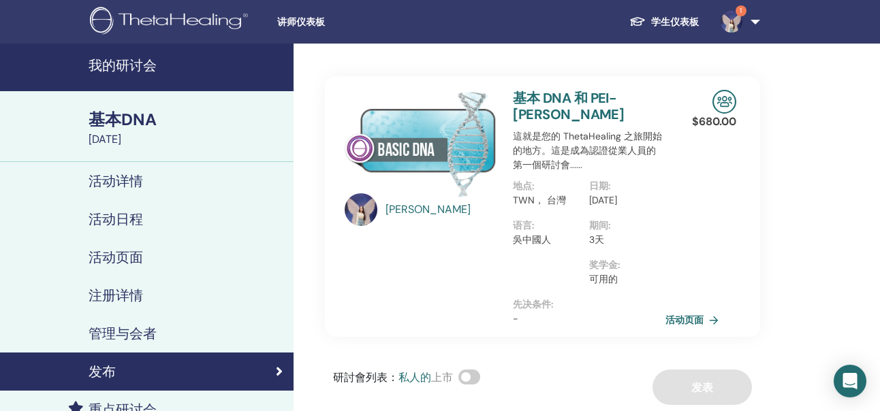
drag, startPoint x: 831, startPoint y: 1, endPoint x: 356, endPoint y: 66, distance: 479.0
click at [356, 66] on div "[PERSON_NAME] DNA 和 PEI-[PERSON_NAME] 這就是您的 ThetaHealing 之旅開始的地方。這是成為認證從業人員的第一個…" at bounding box center [542, 224] width 435 height 361
click at [80, 184] on div "活动详情" at bounding box center [147, 181] width 272 height 16
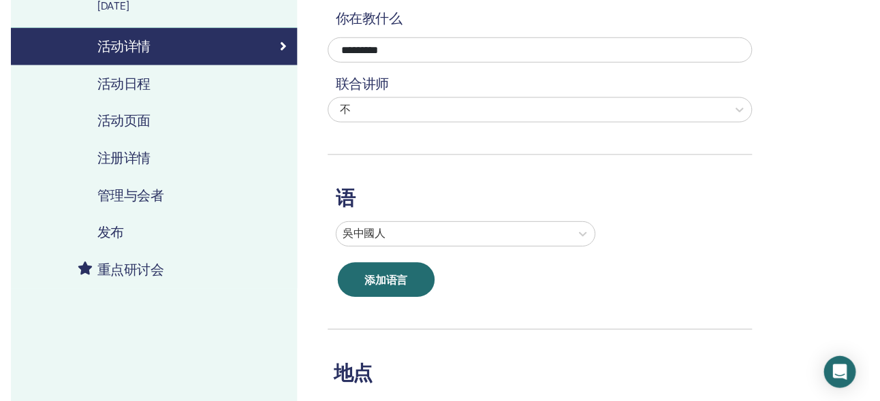
scroll to position [136, 0]
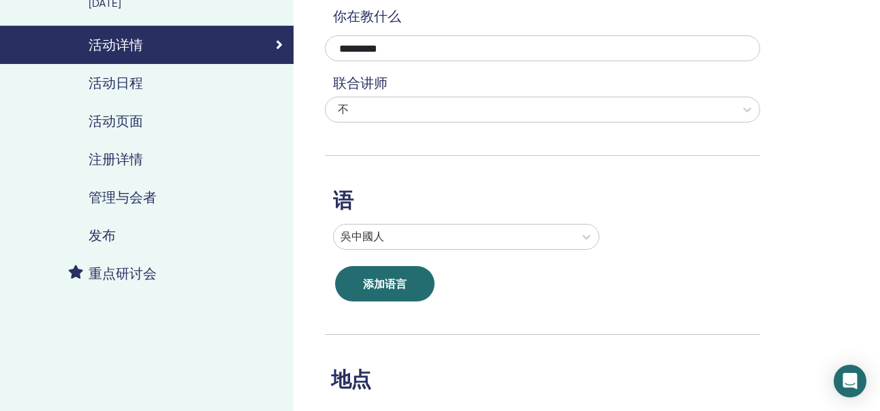
click at [127, 276] on h4 "重点研讨会" at bounding box center [122, 273] width 68 height 16
